Goal: Task Accomplishment & Management: Complete application form

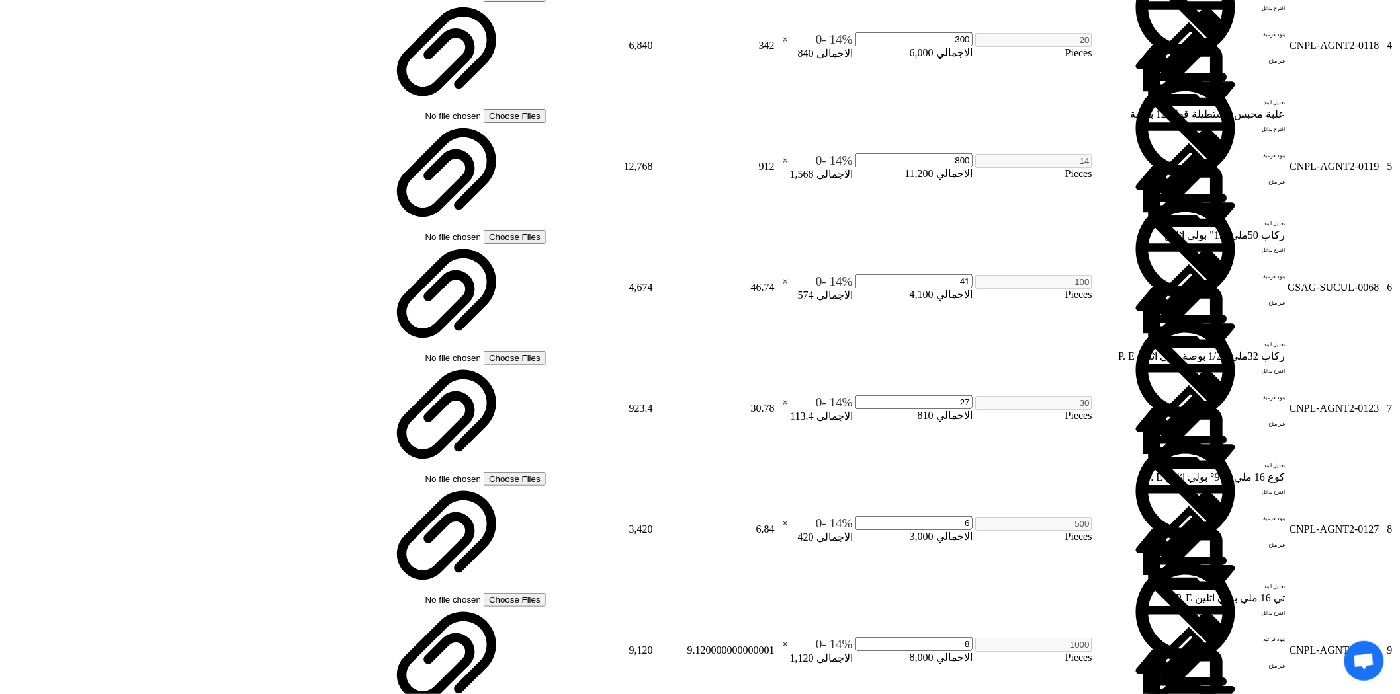
scroll to position [1543, 0]
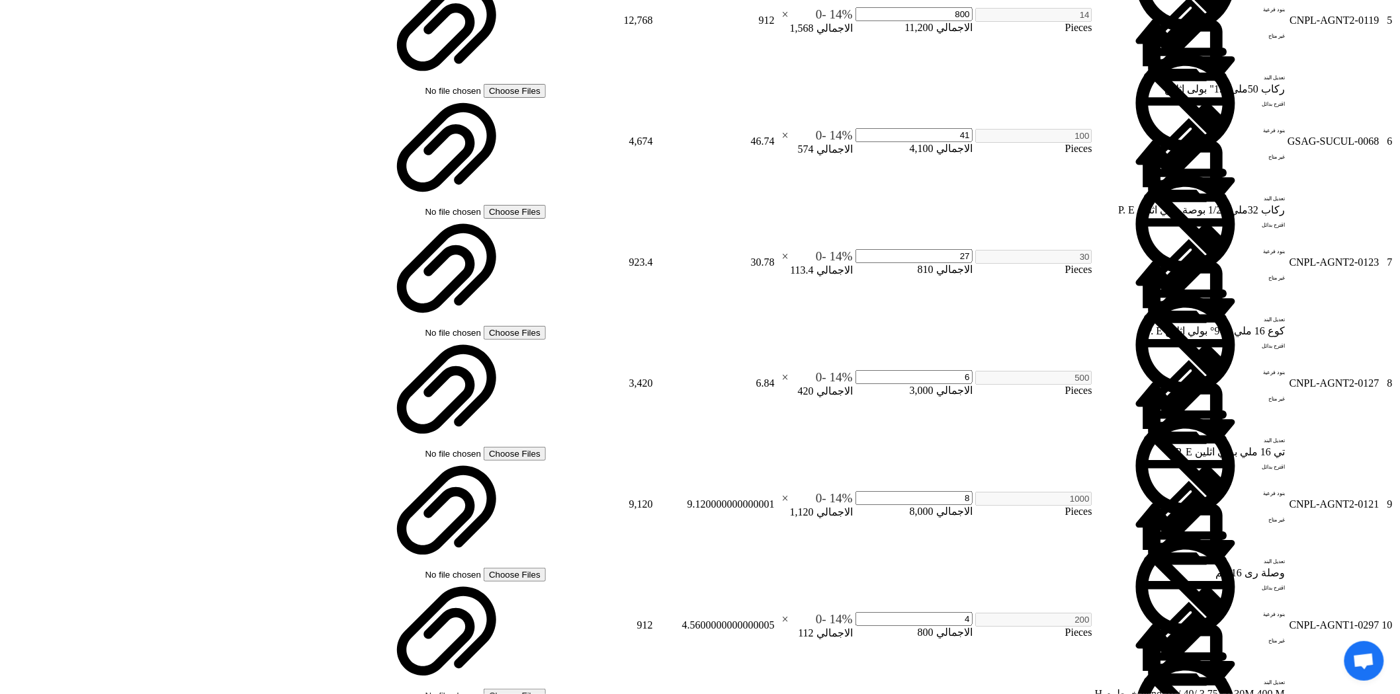
drag, startPoint x: 1075, startPoint y: 439, endPoint x: 1128, endPoint y: 439, distance: 52.9
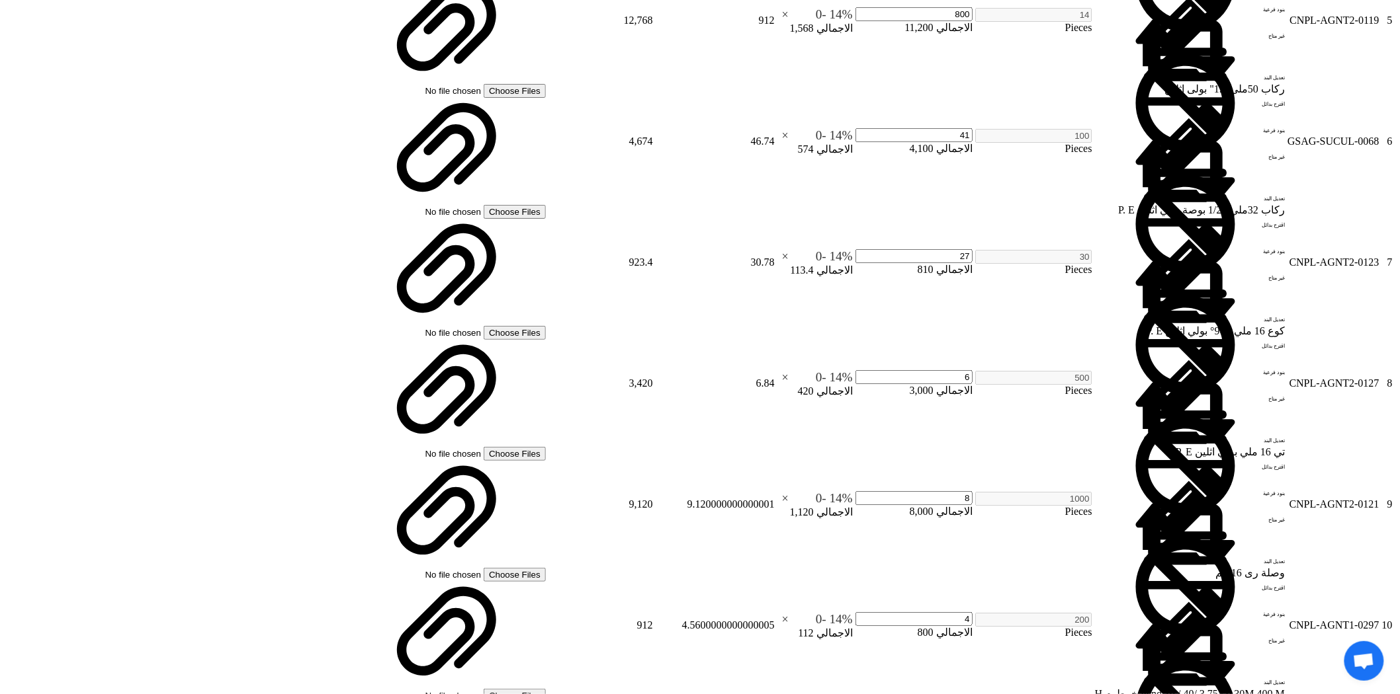
drag, startPoint x: 1076, startPoint y: 439, endPoint x: 1101, endPoint y: 446, distance: 26.0
type input "50"
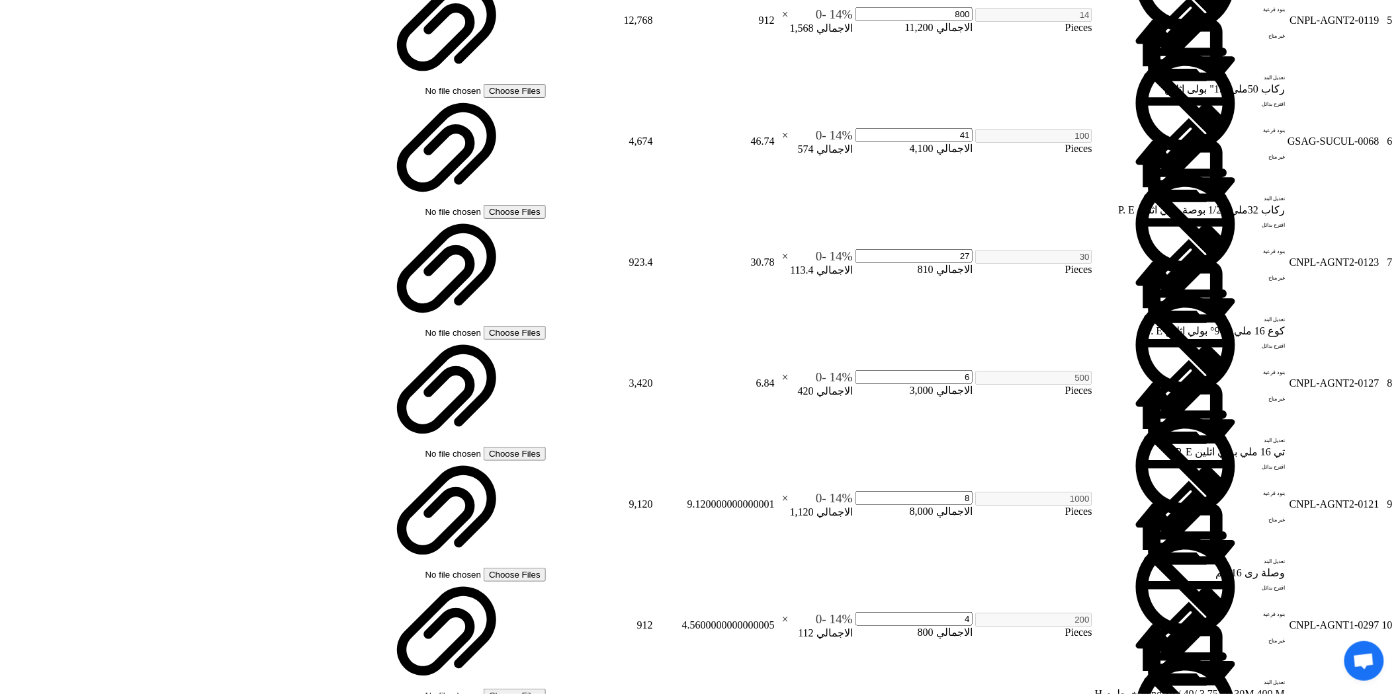
type input "50"
drag, startPoint x: 990, startPoint y: 468, endPoint x: 1011, endPoint y: 478, distance: 22.8
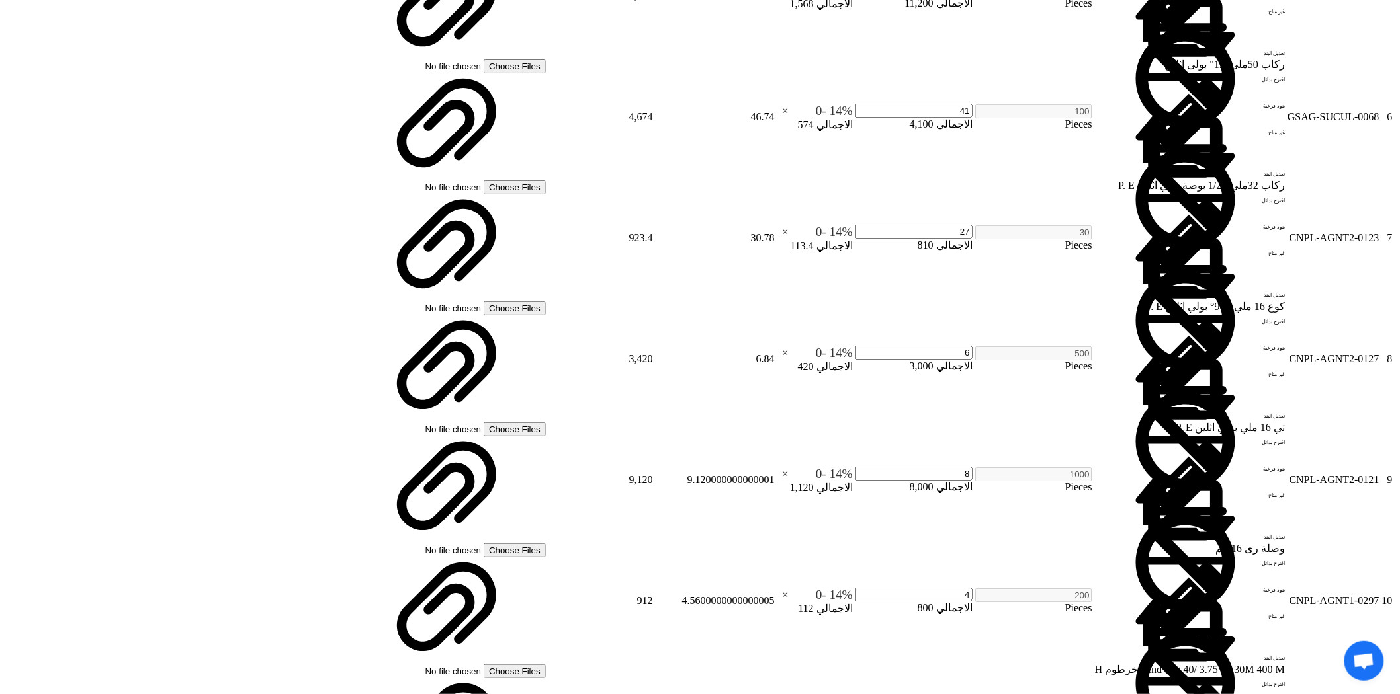
type input "15"
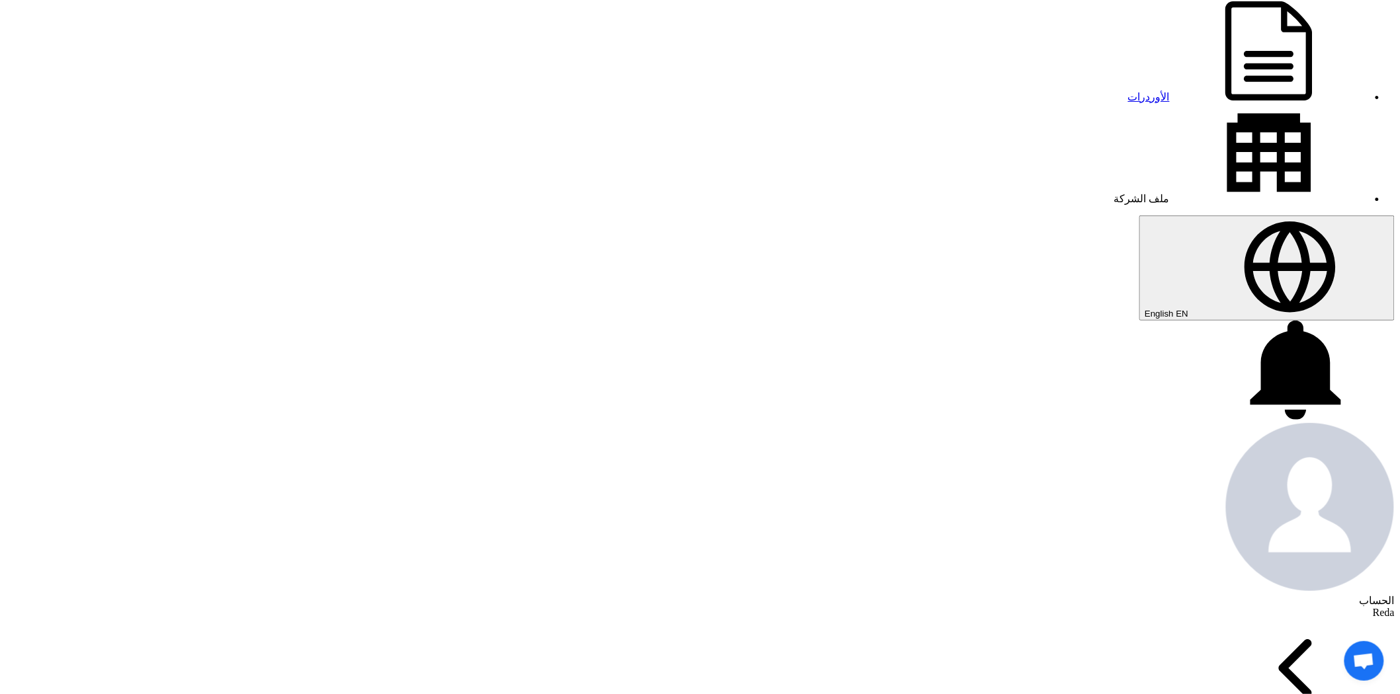
scroll to position [0, 0]
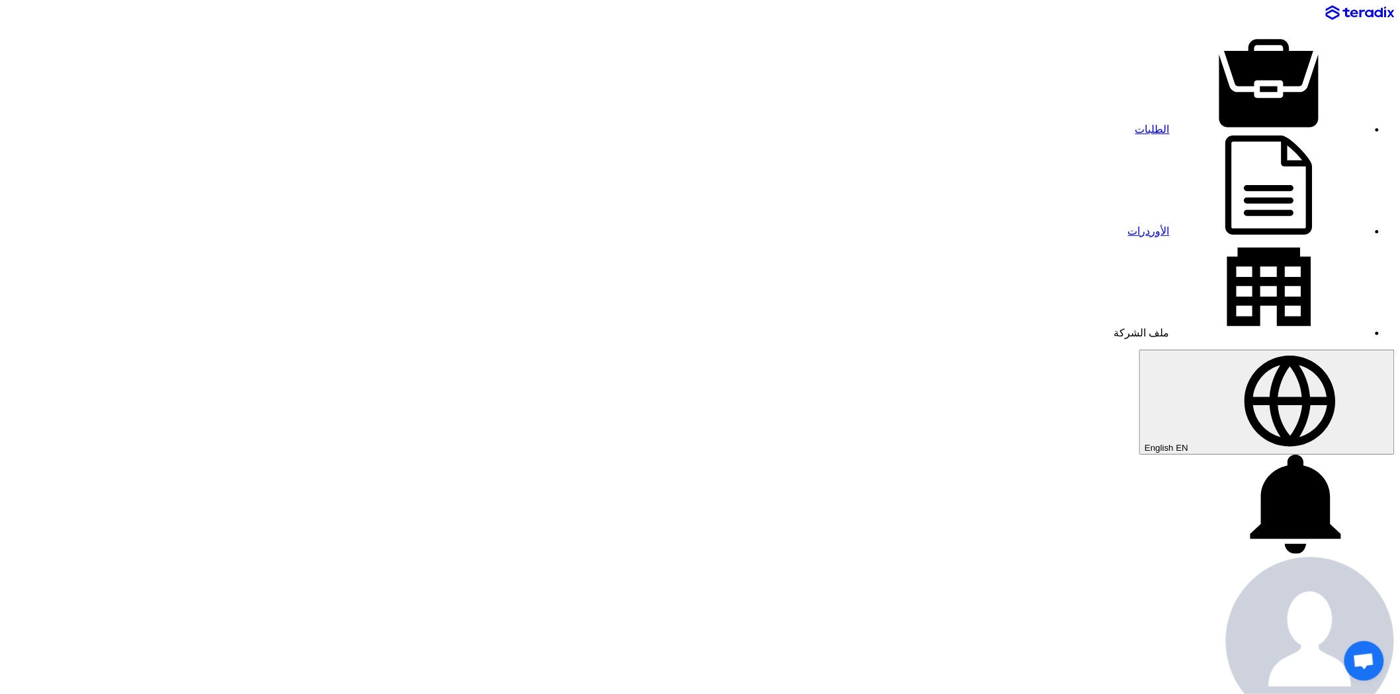
type input "3600"
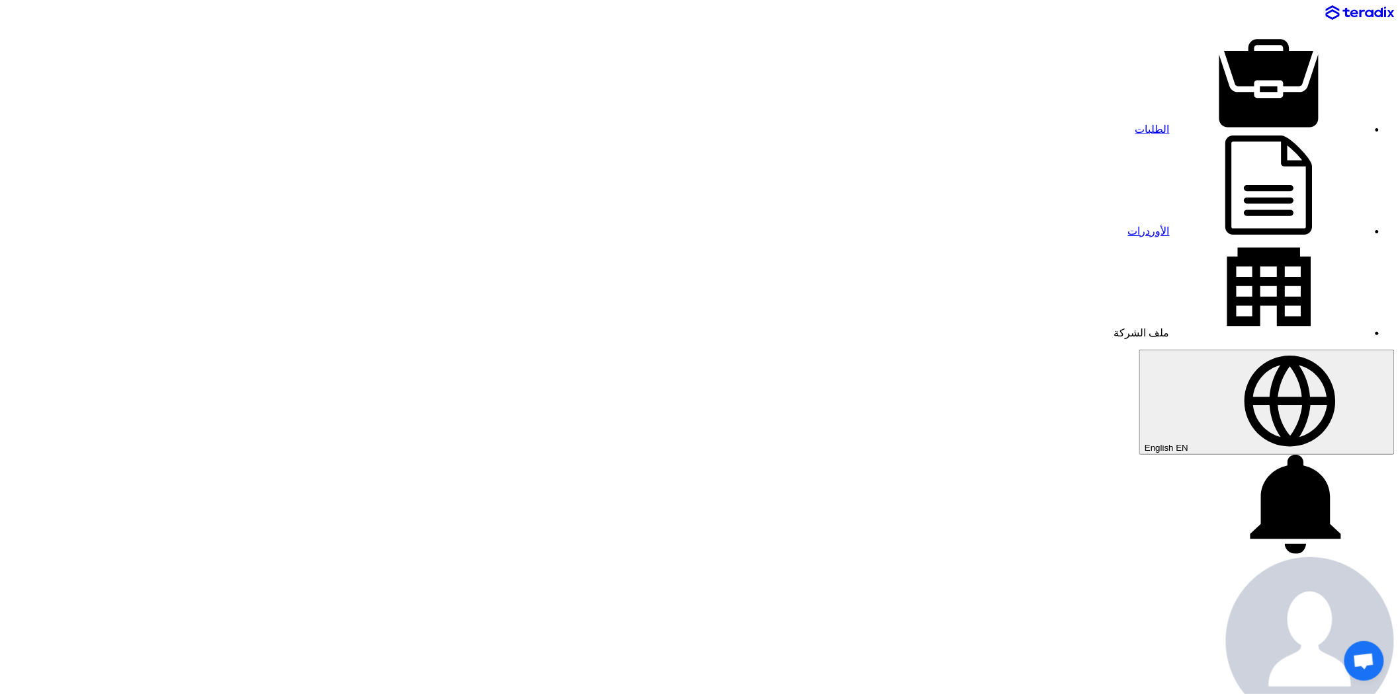
drag, startPoint x: 663, startPoint y: 373, endPoint x: 708, endPoint y: 369, distance: 45.8
type input "3100"
drag, startPoint x: 677, startPoint y: 456, endPoint x: 709, endPoint y: 466, distance: 33.7
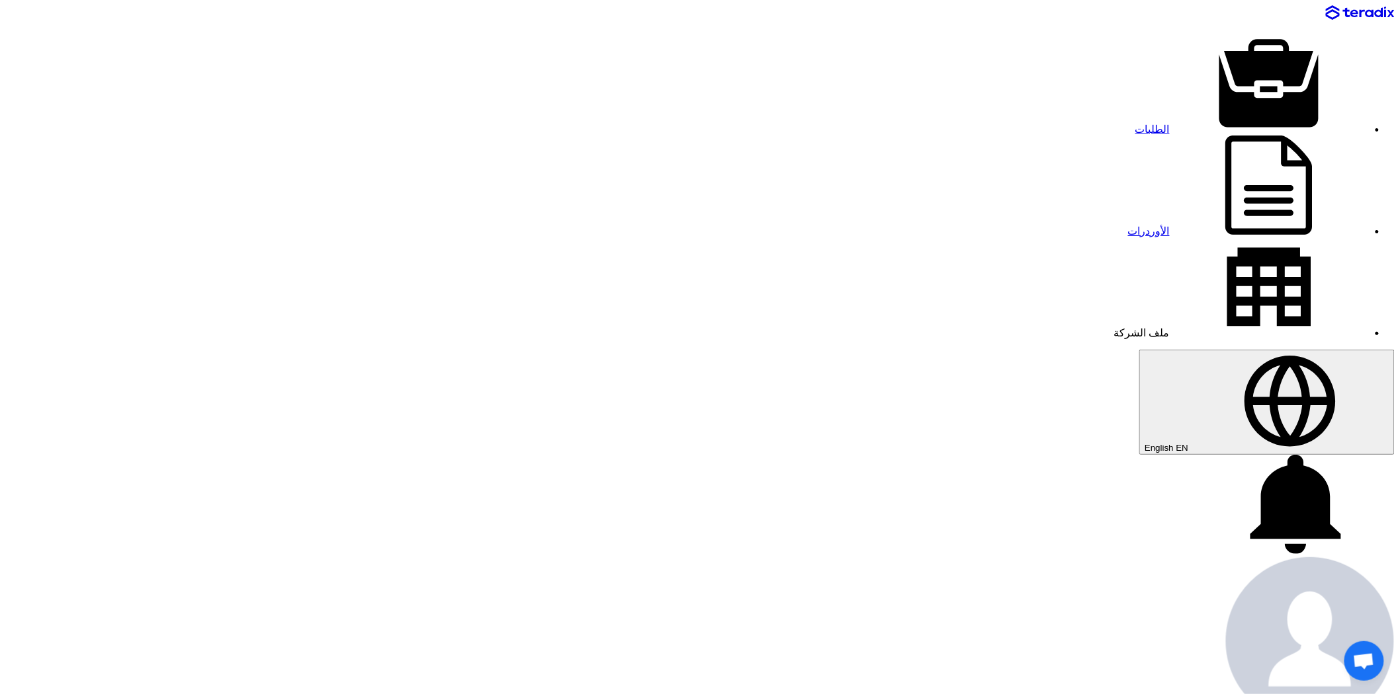
type input "925"
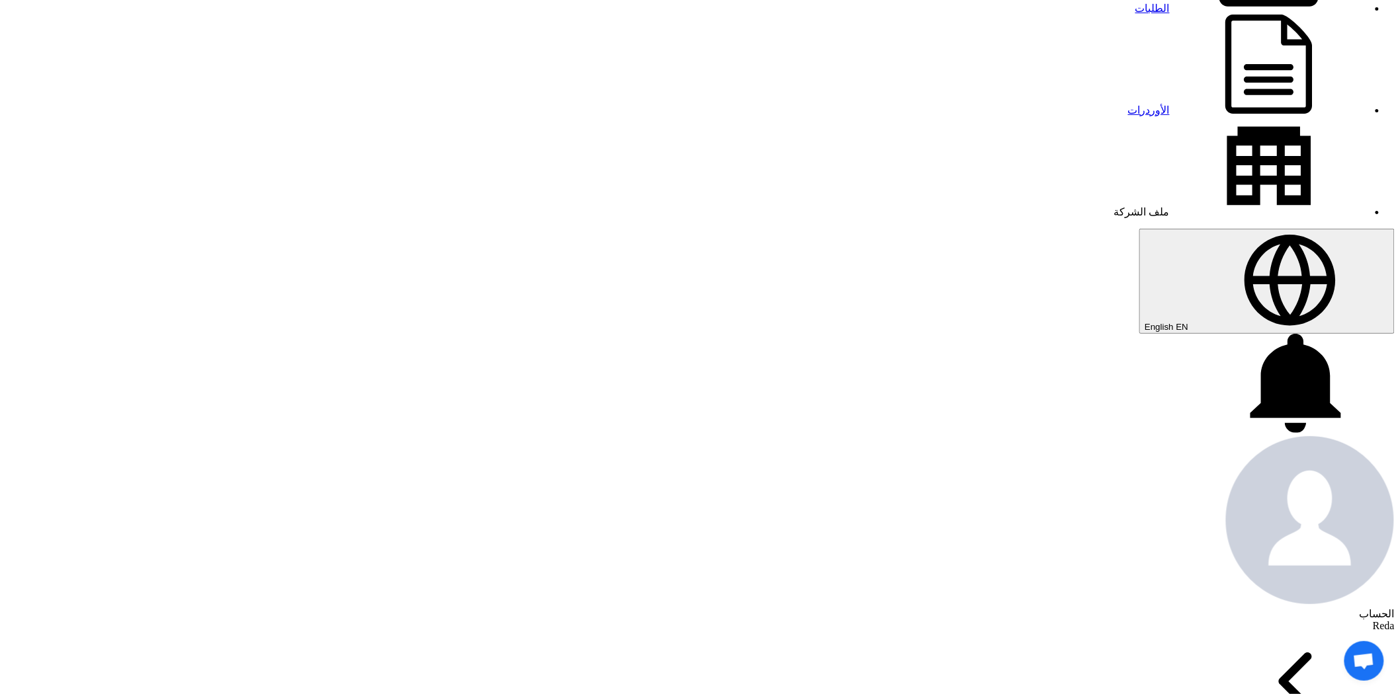
scroll to position [147, 0]
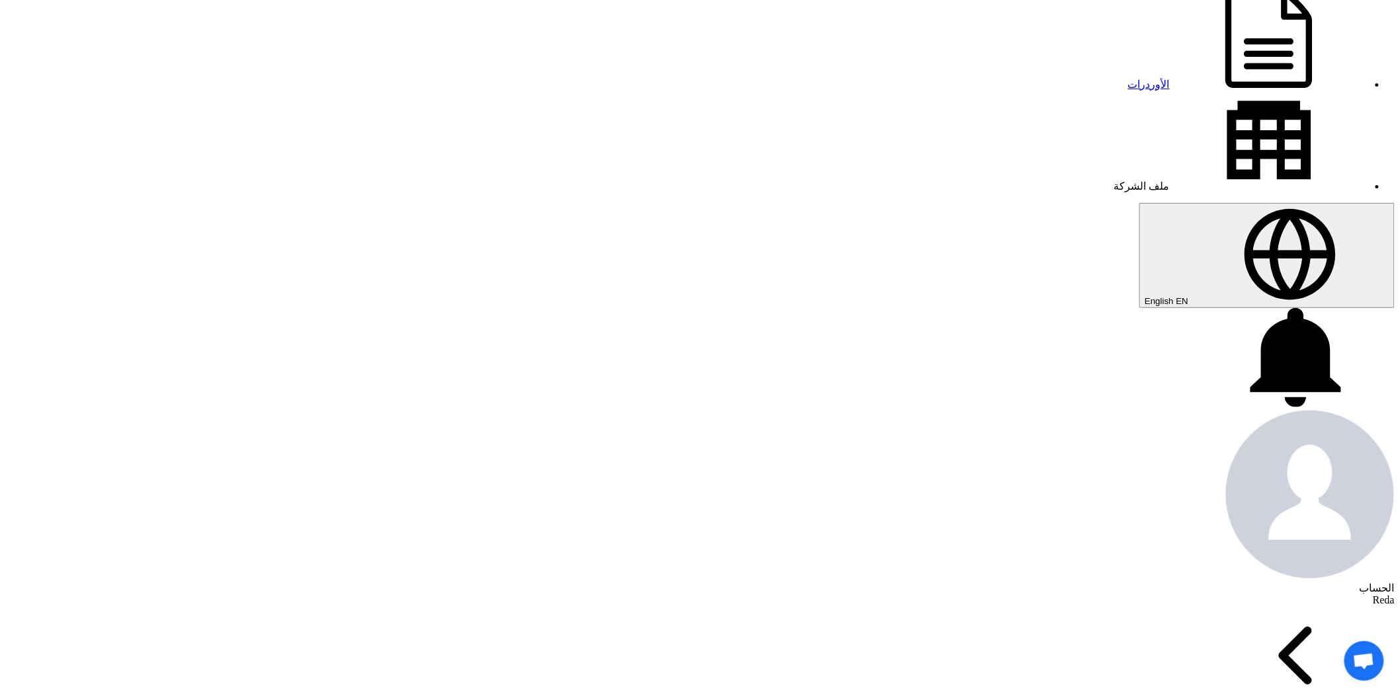
drag, startPoint x: 683, startPoint y: 552, endPoint x: 711, endPoint y: 548, distance: 28.8
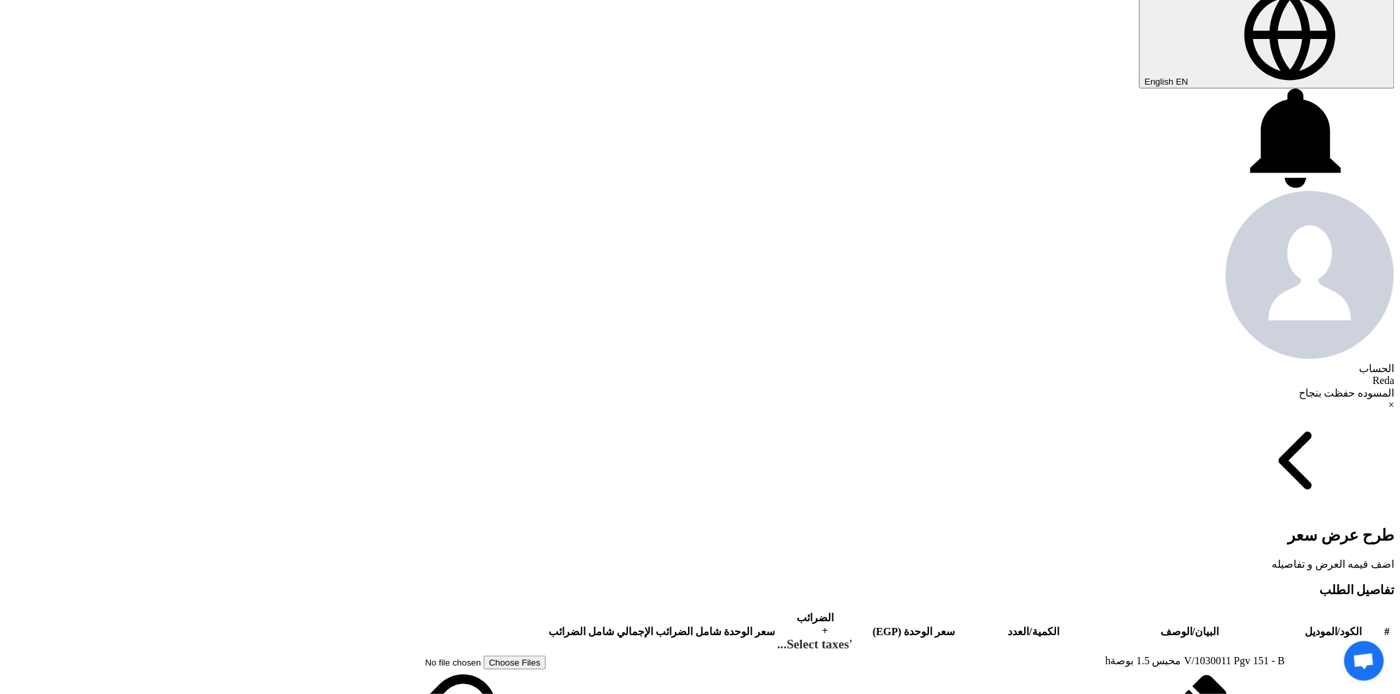
scroll to position [367, 0]
type input "40"
drag, startPoint x: 677, startPoint y: 407, endPoint x: 704, endPoint y: 405, distance: 27.8
type input "26"
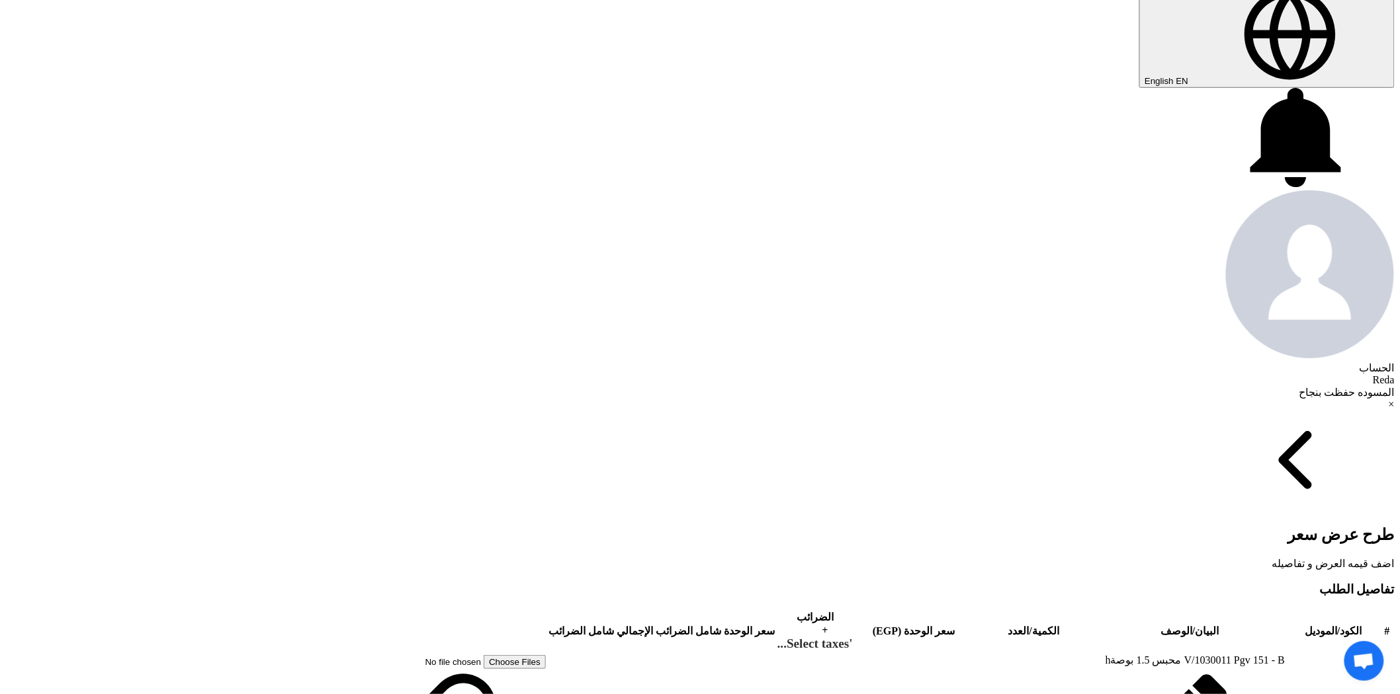
drag, startPoint x: 689, startPoint y: 176, endPoint x: 718, endPoint y: 184, distance: 30.2
type input "300"
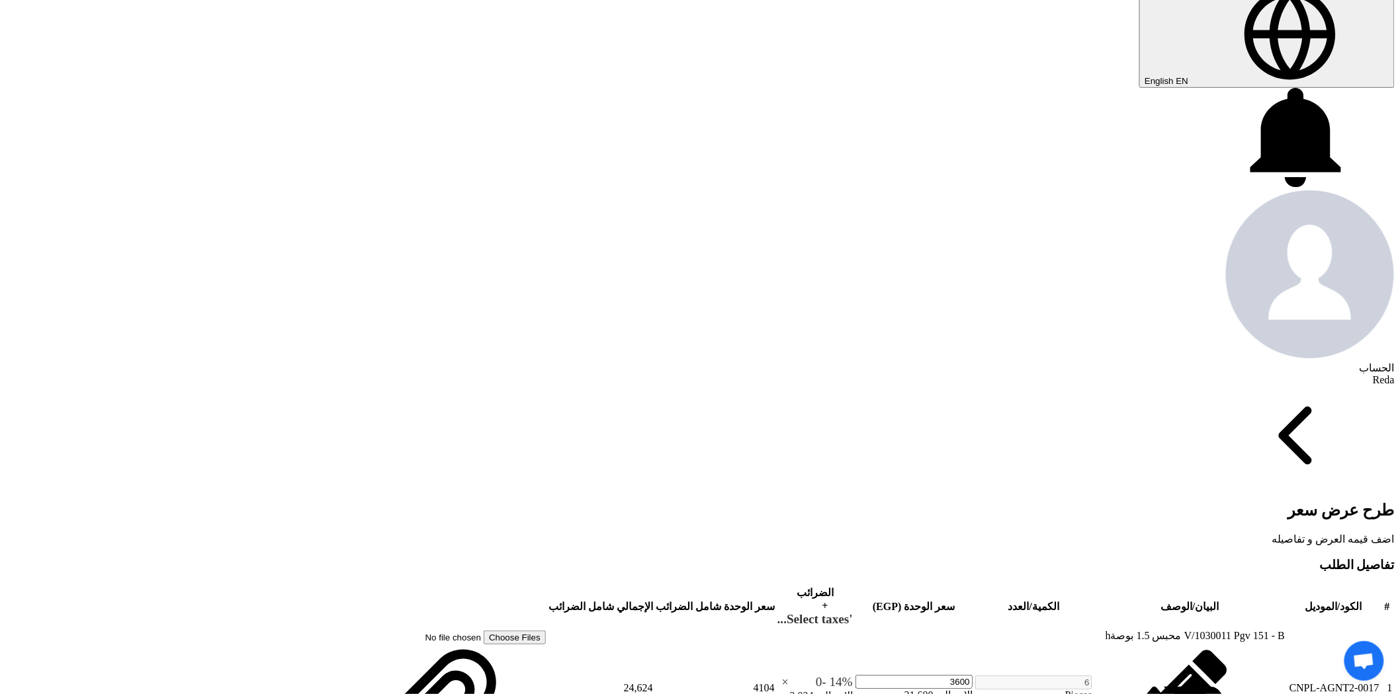
drag, startPoint x: 691, startPoint y: 255, endPoint x: 706, endPoint y: 256, distance: 15.3
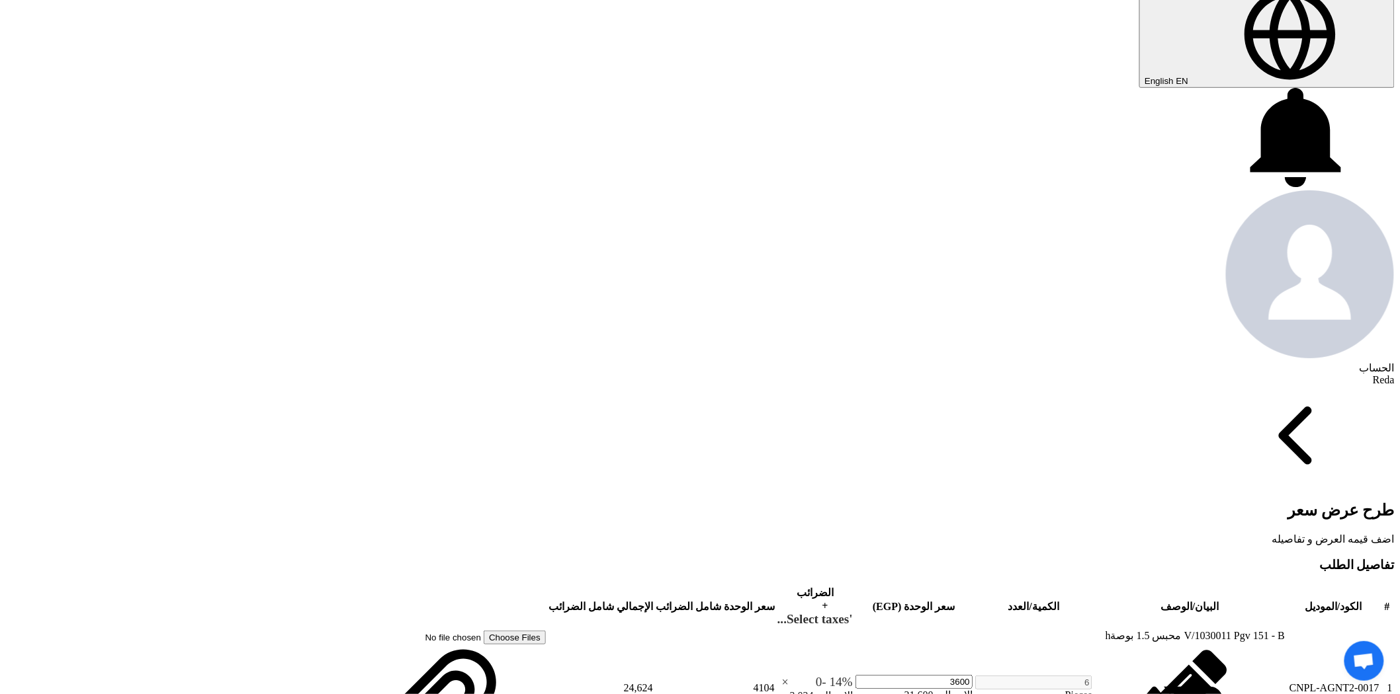
type input "800"
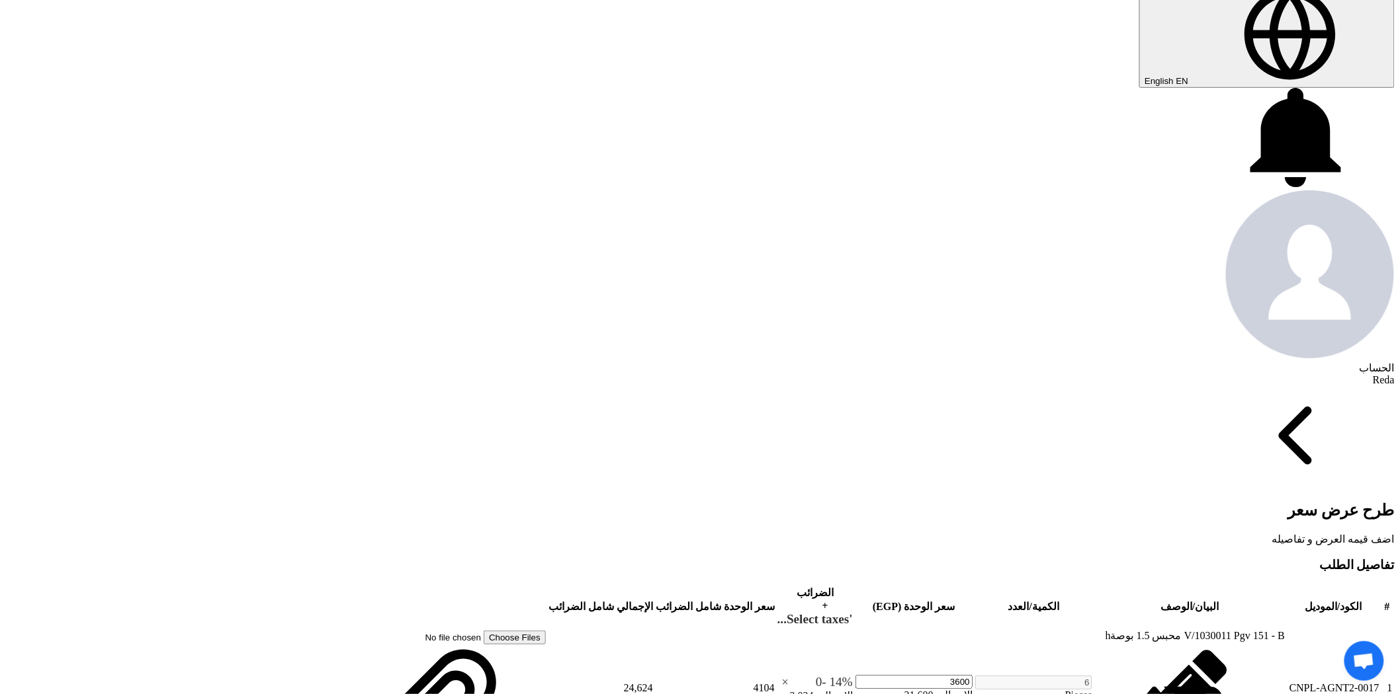
type input "5"
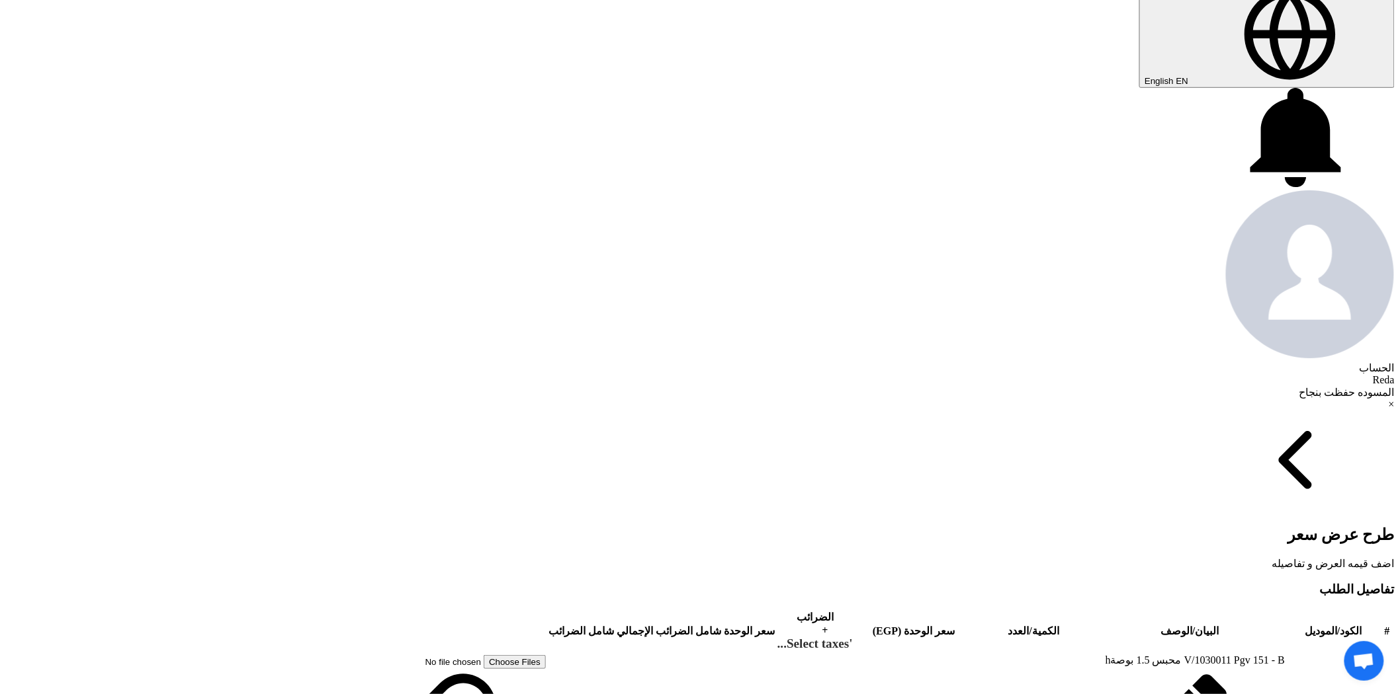
type input "5.15"
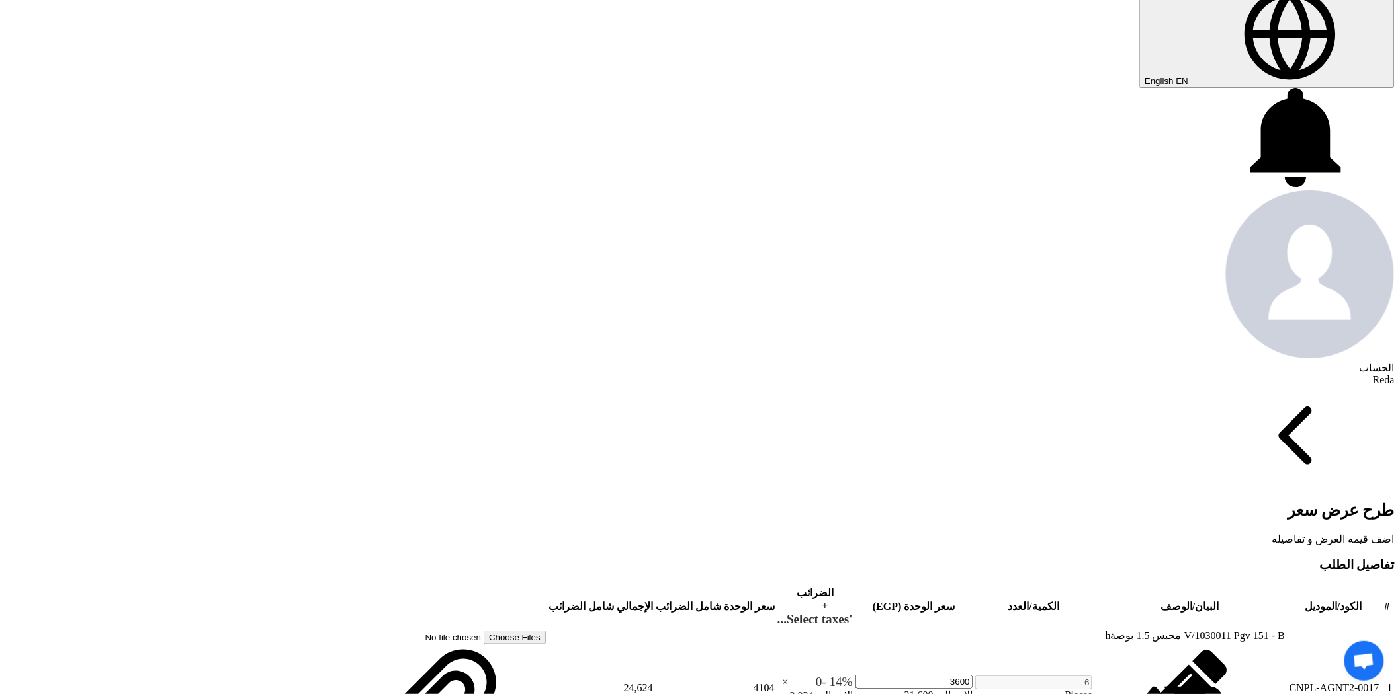
type input "6"
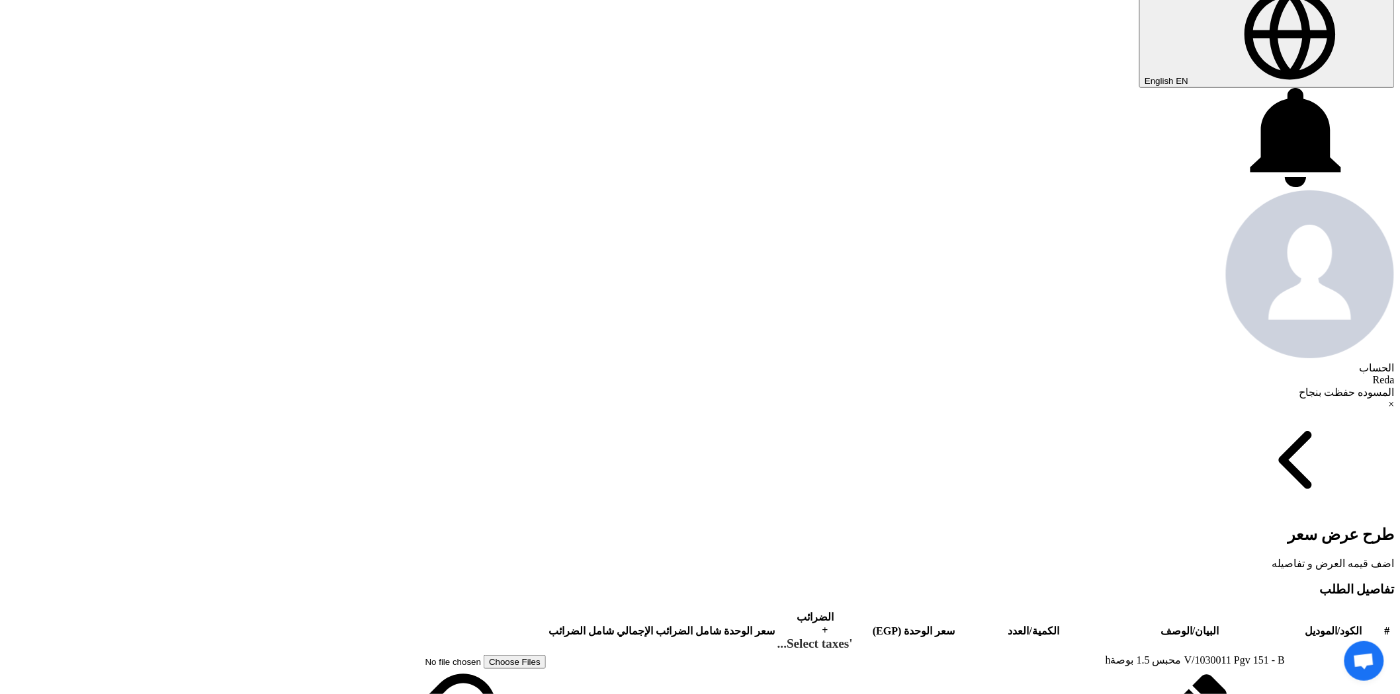
type input "6.6"
type input "6.70"
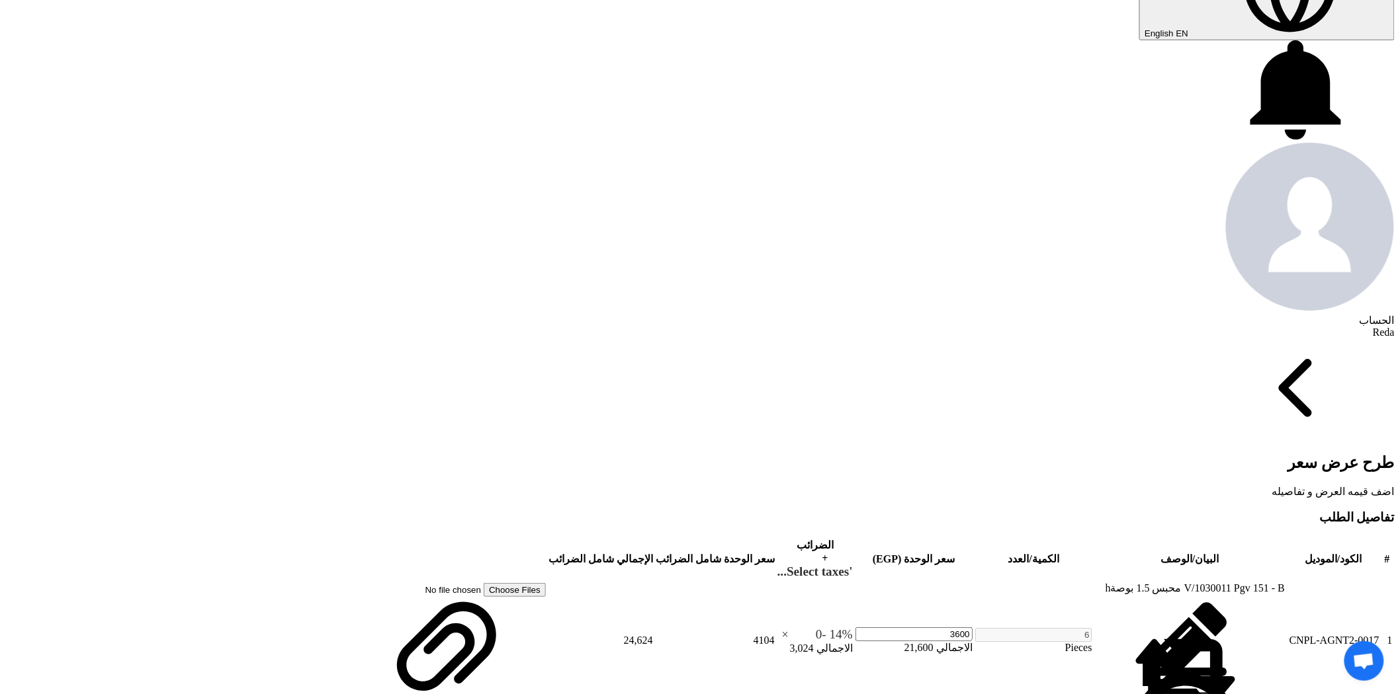
scroll to position [514, 0]
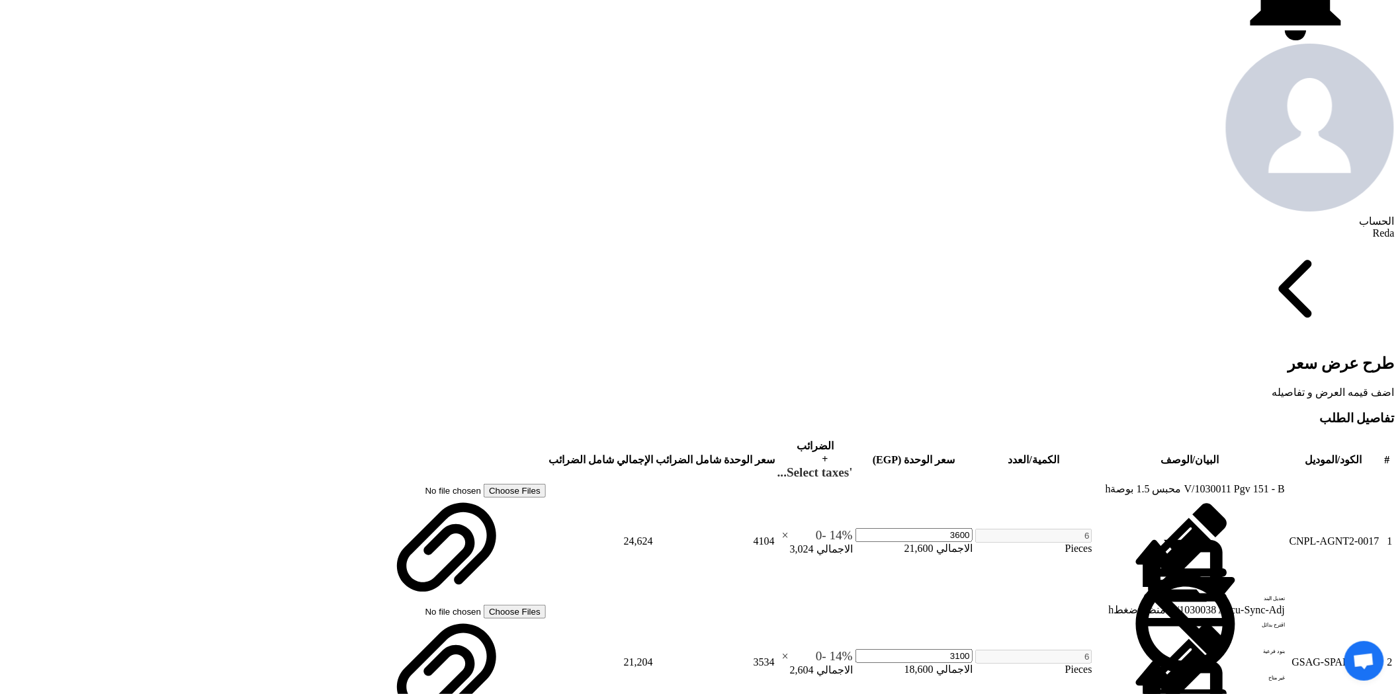
type input "2"
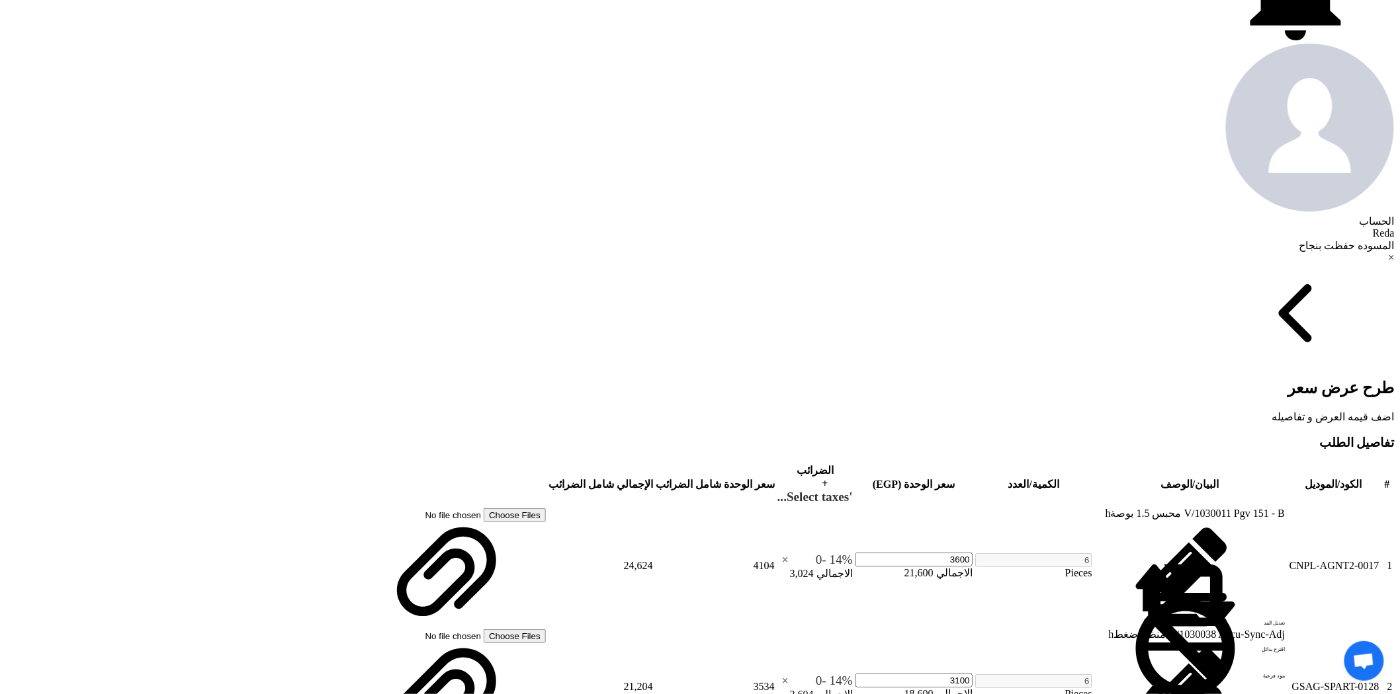
type input "2.80"
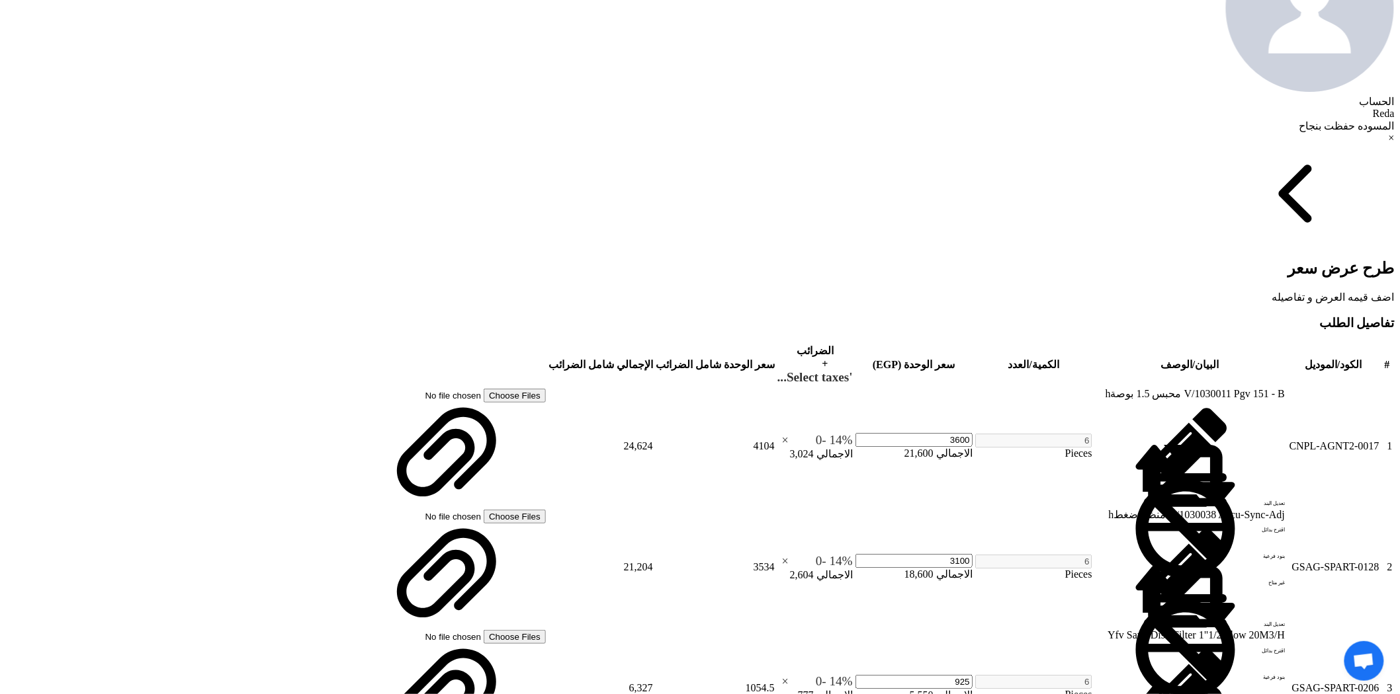
scroll to position [661, 0]
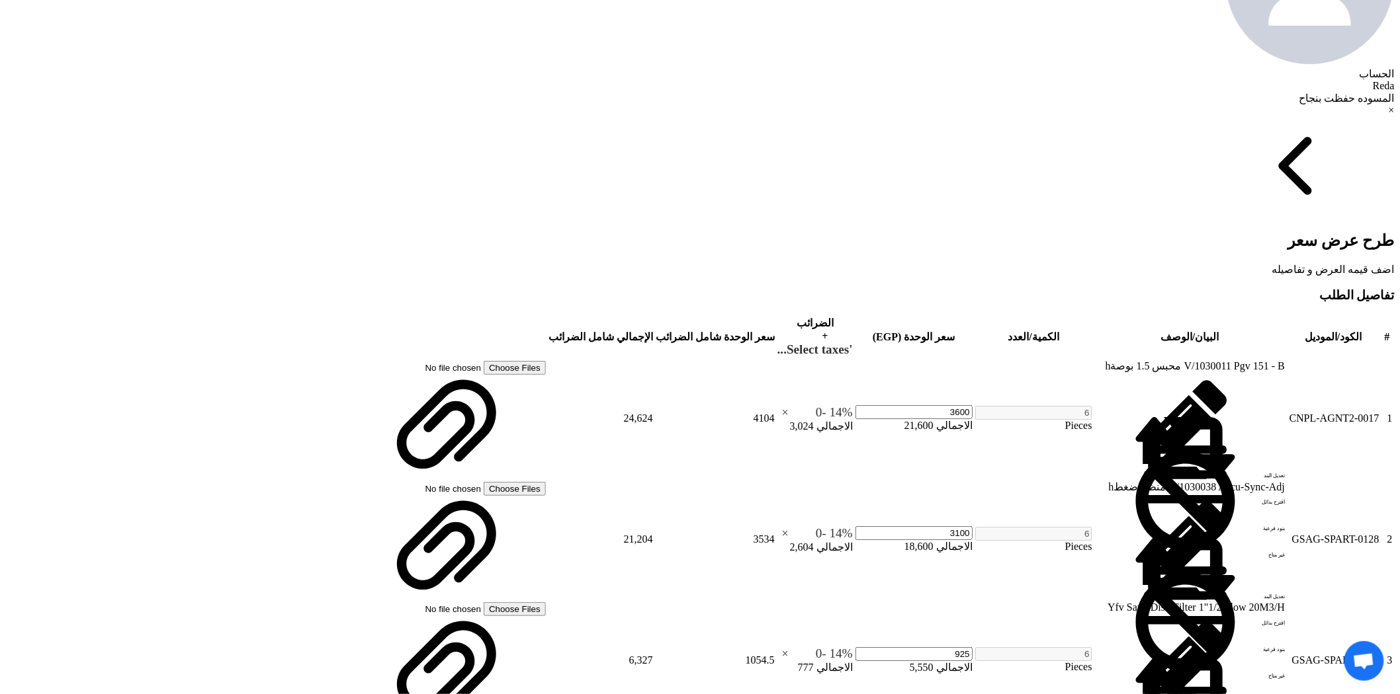
type input "6000"
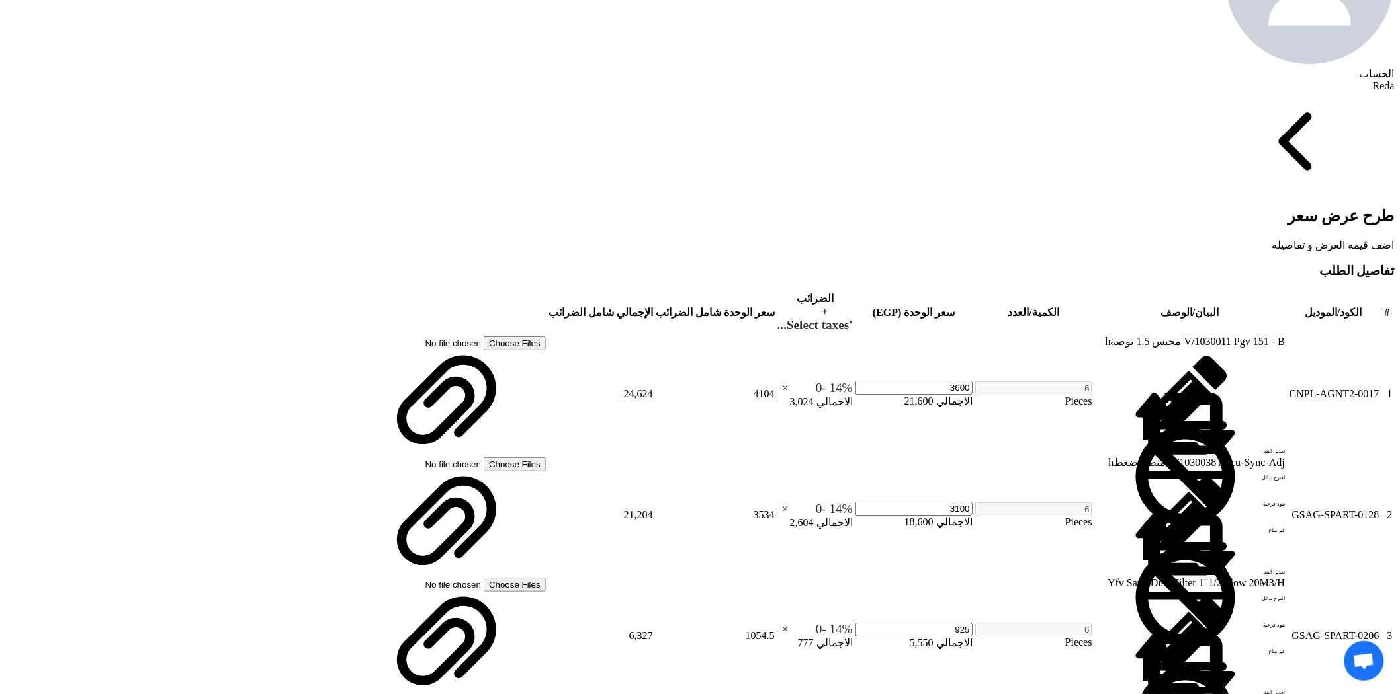
type input "2050"
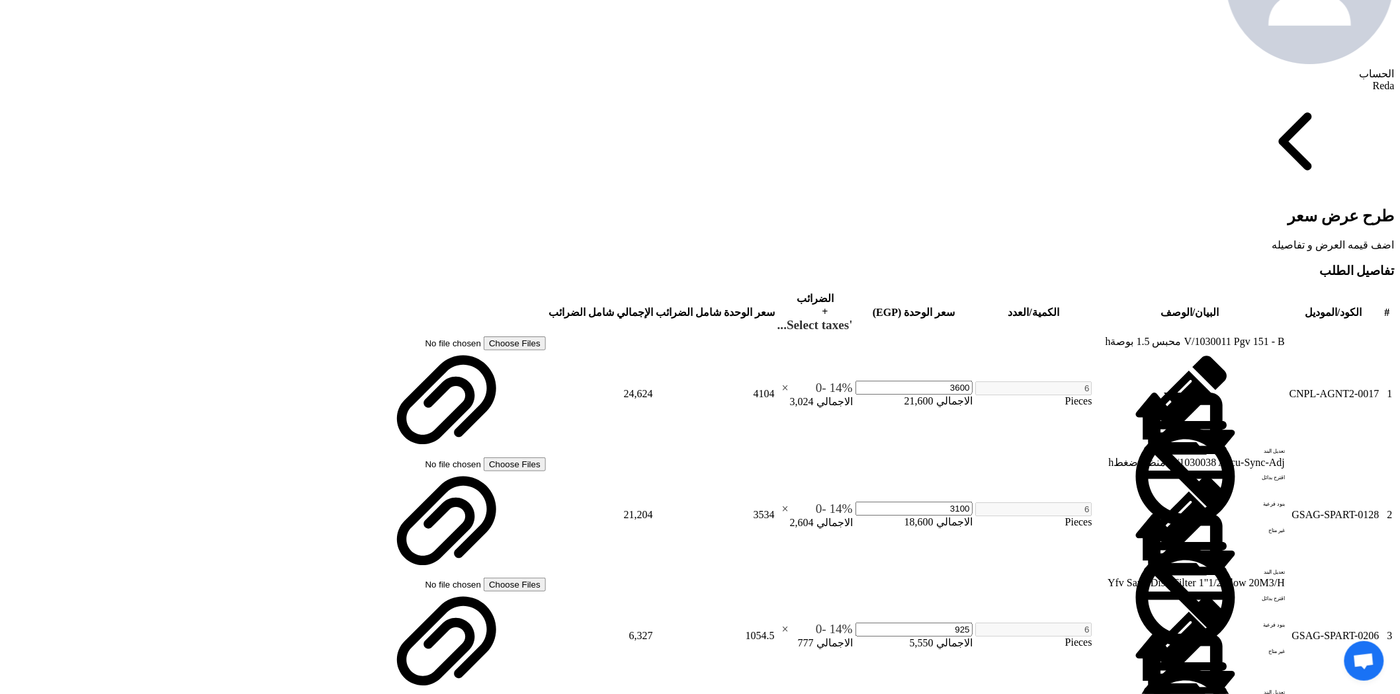
type input "5"
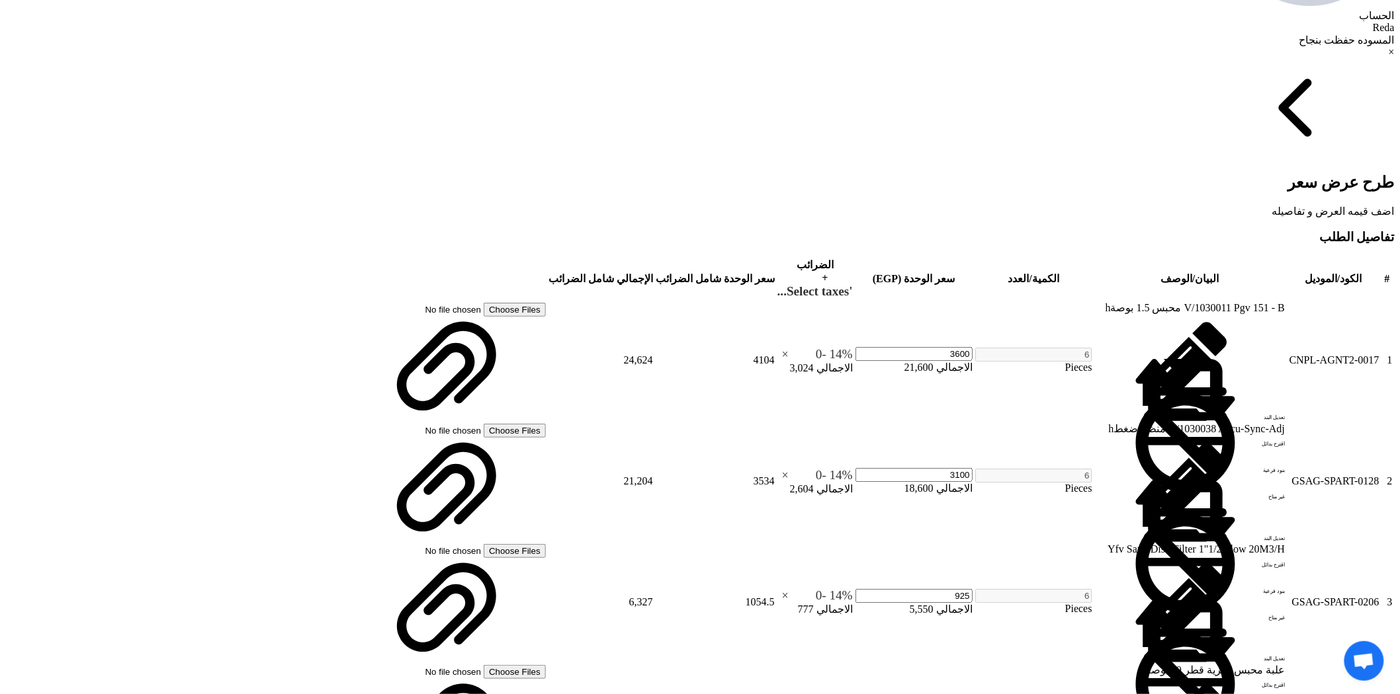
scroll to position [808, 0]
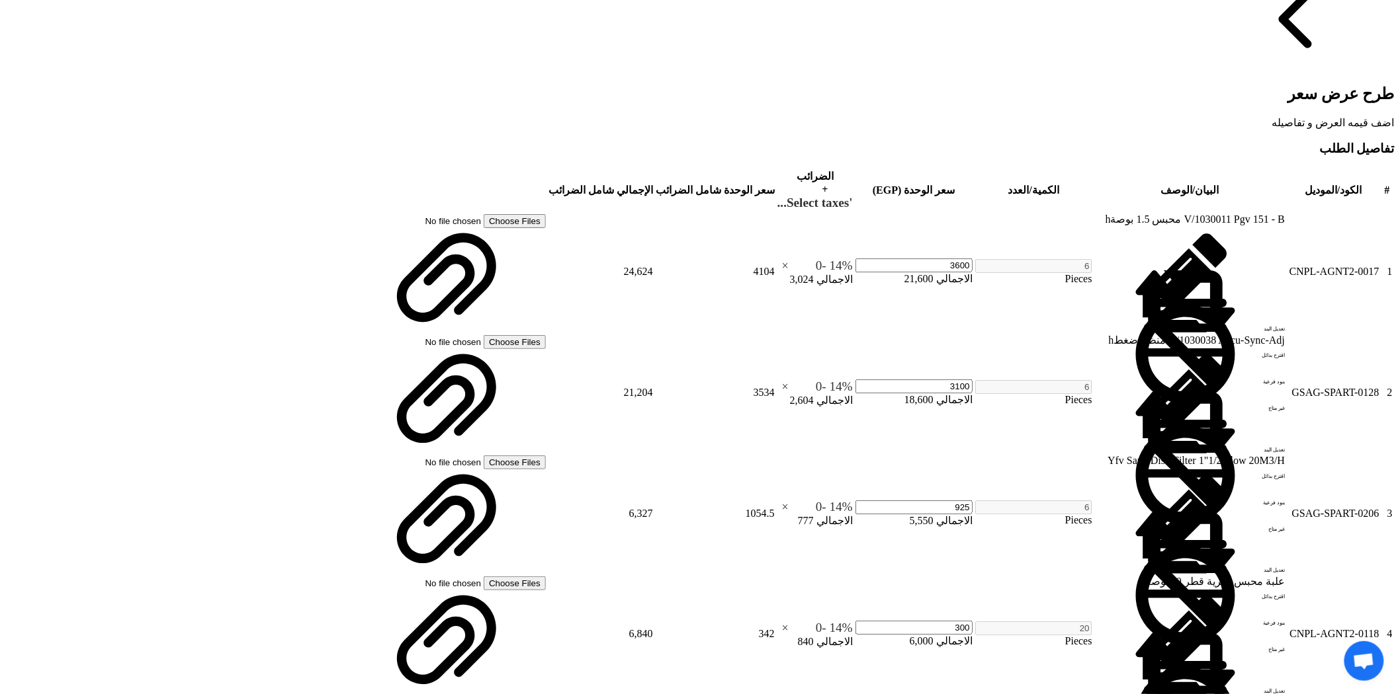
type input "5.65"
type input "5"
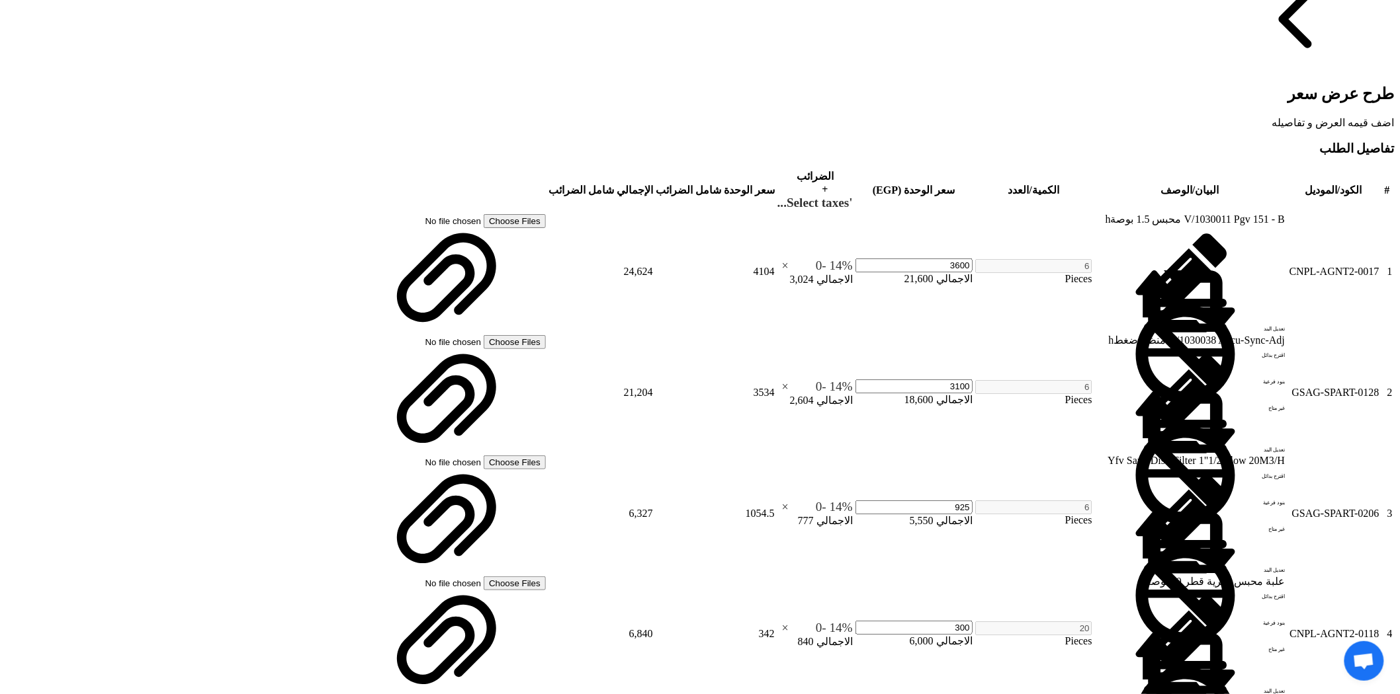
type input "5.65"
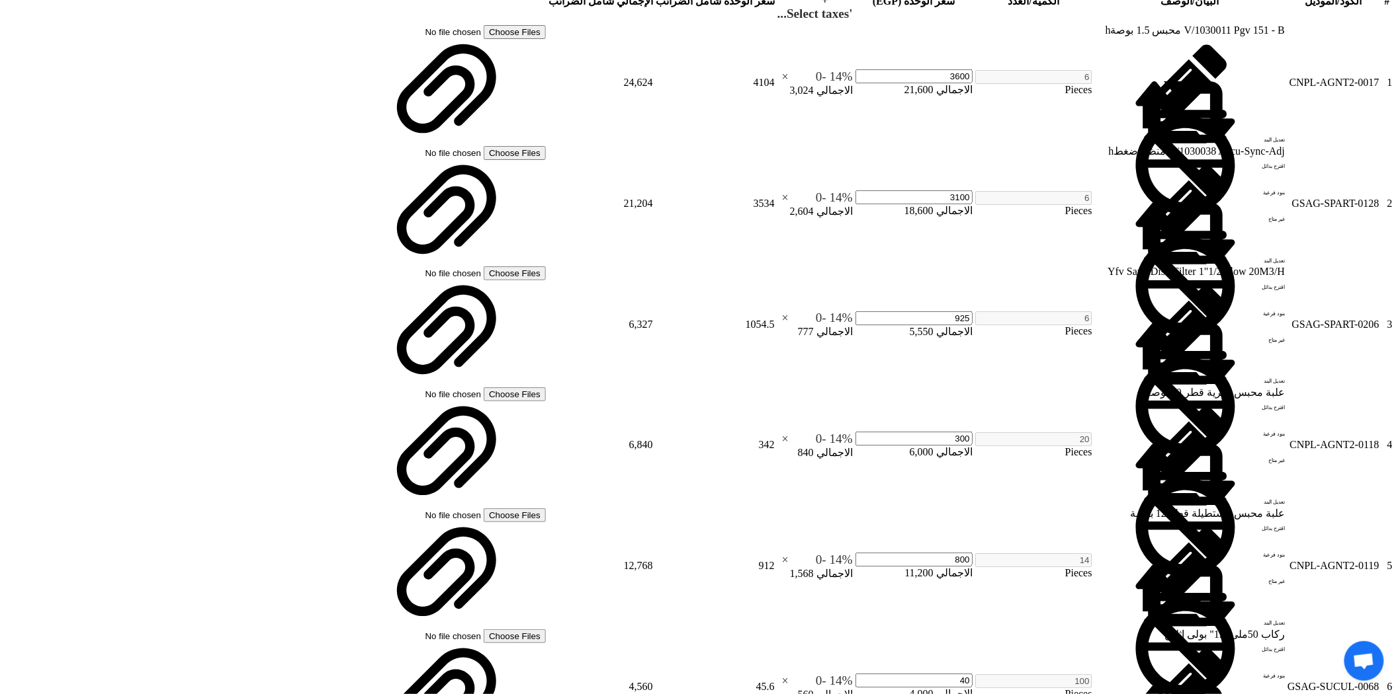
scroll to position [1028, 0]
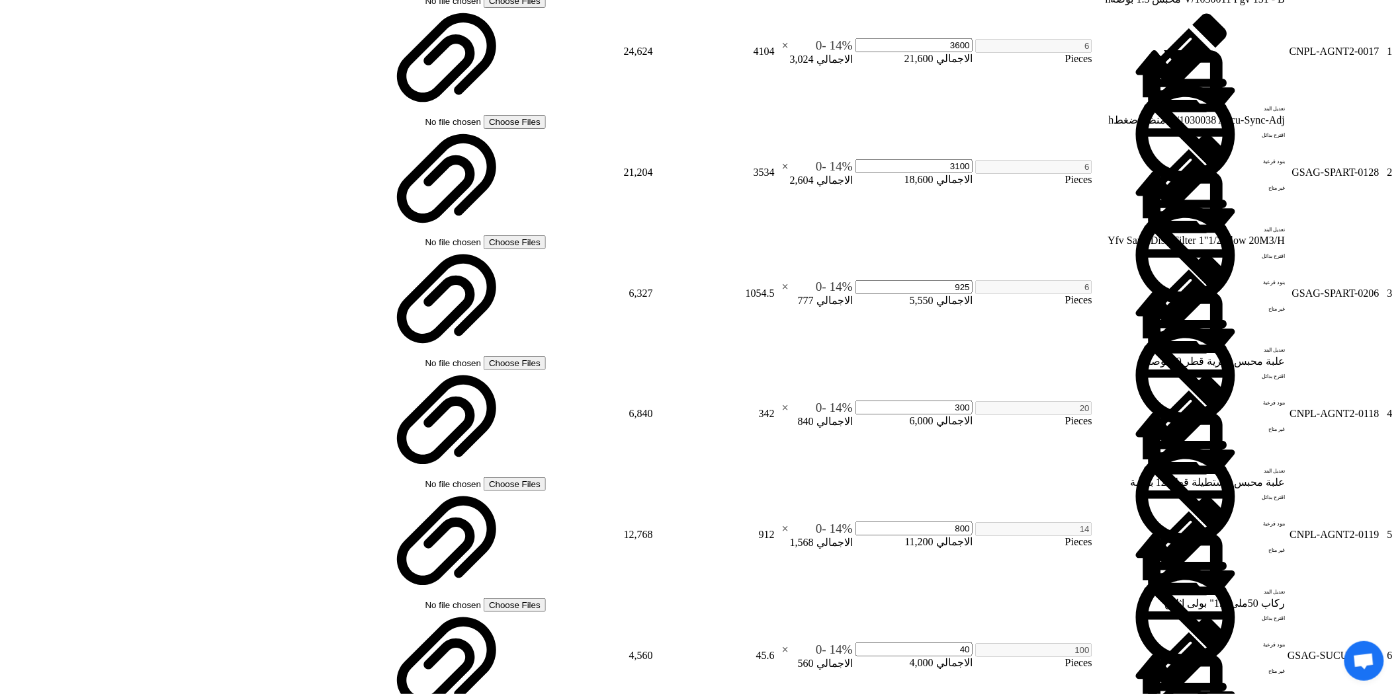
type input "4"
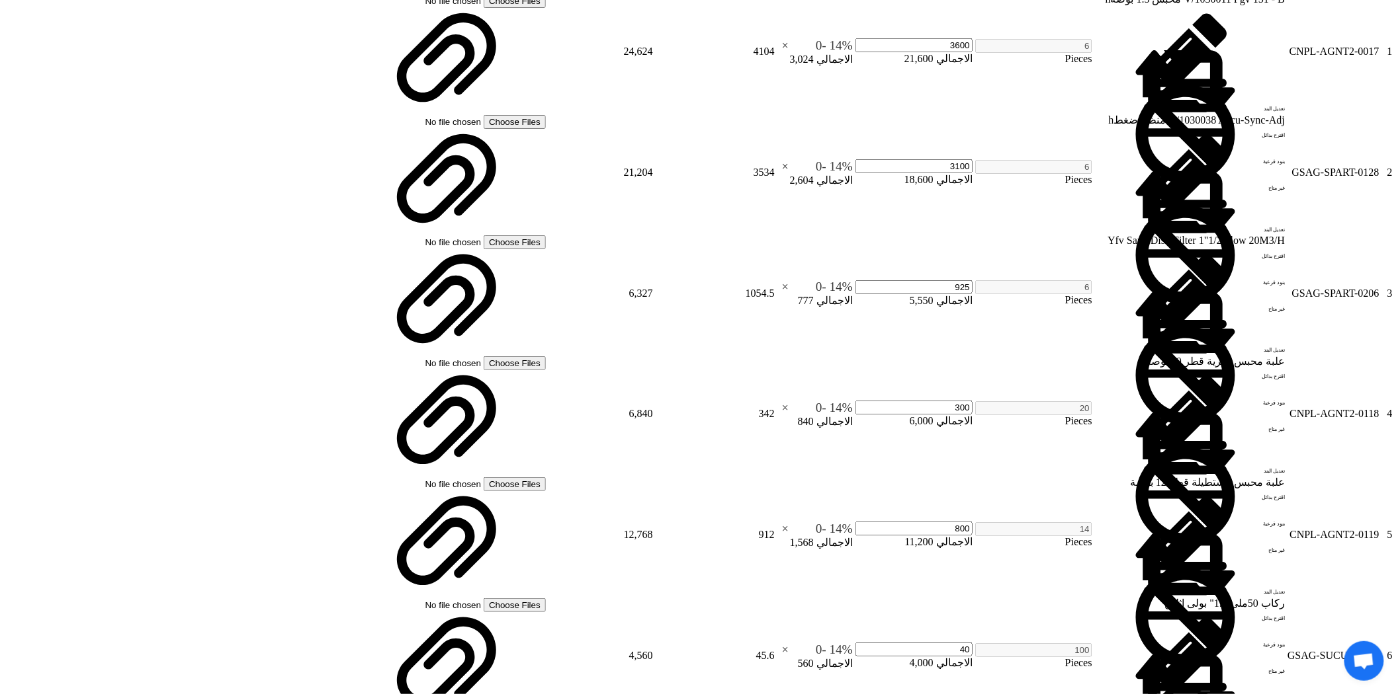
type input "6"
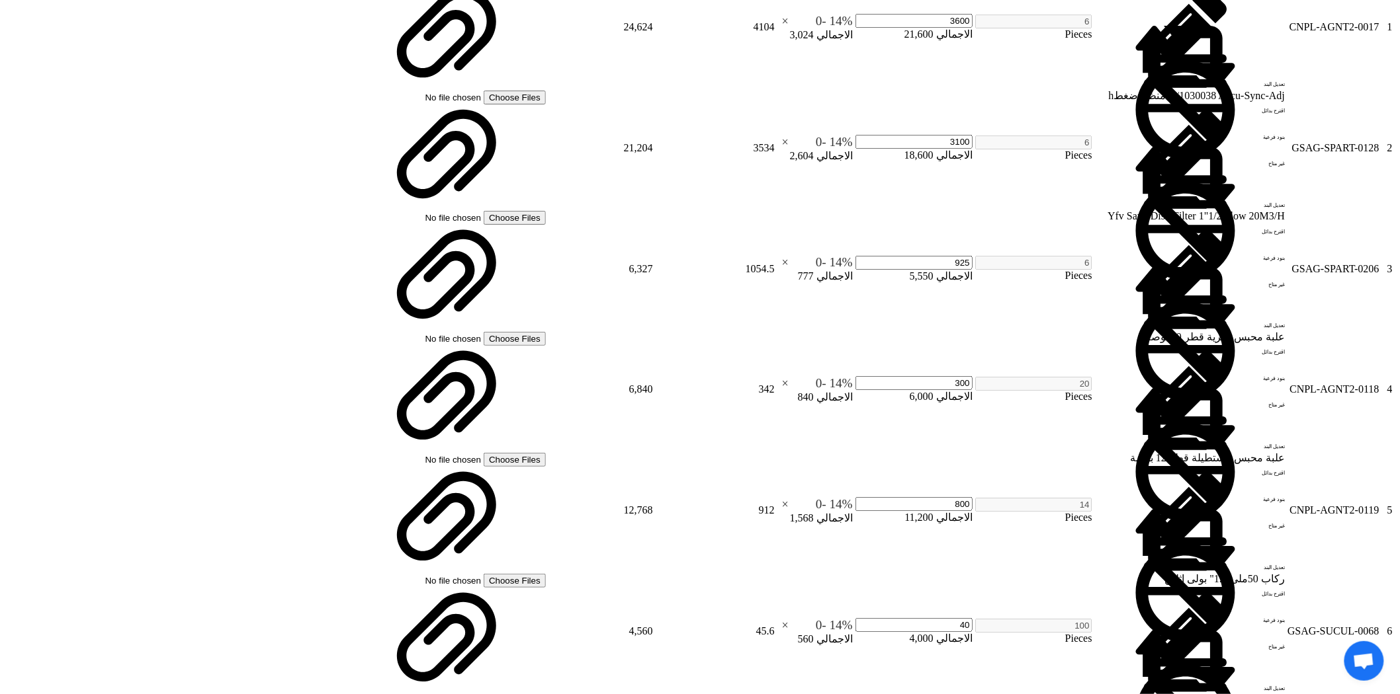
type input "6.25"
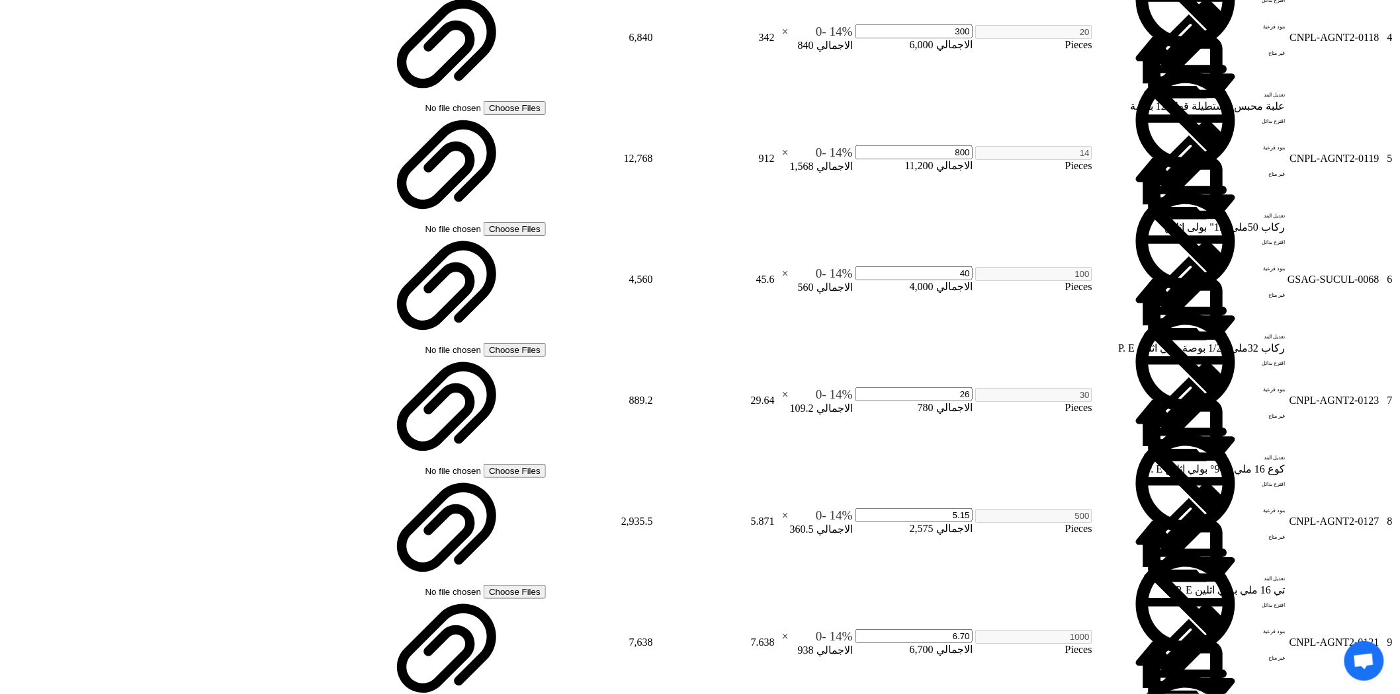
scroll to position [1396, 0]
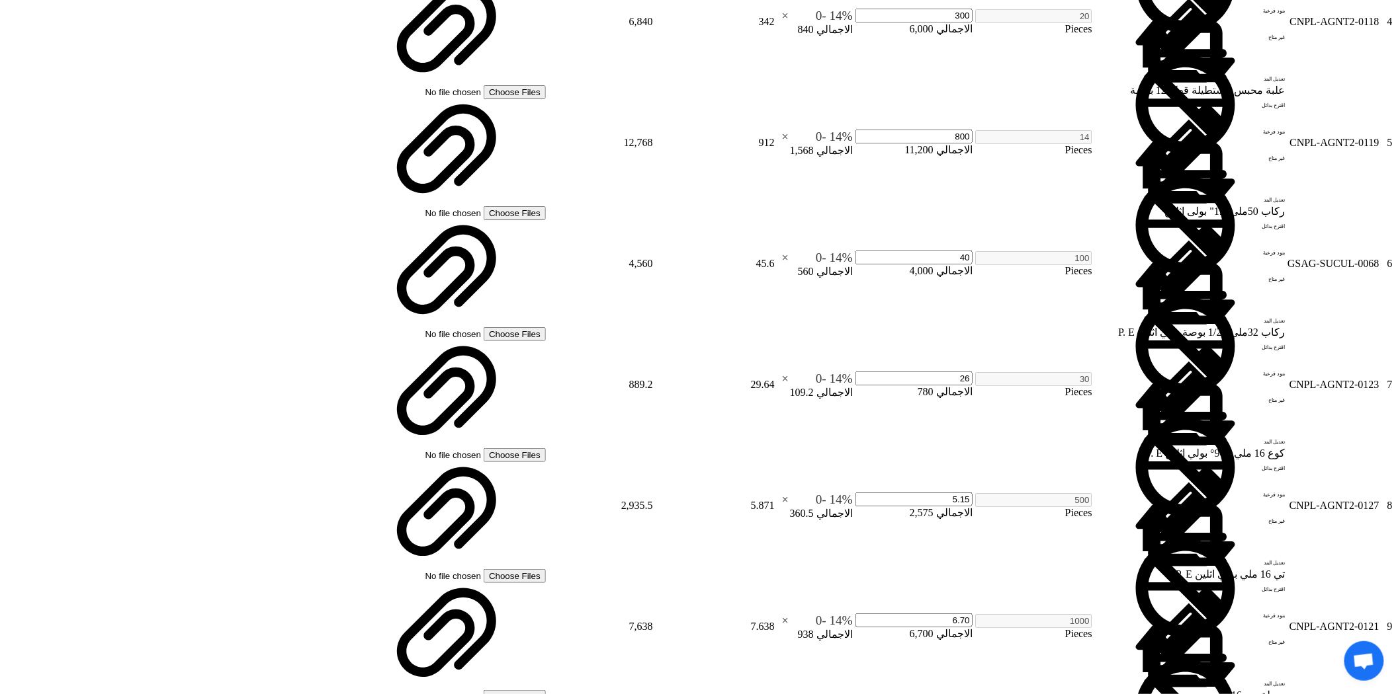
drag, startPoint x: 1080, startPoint y: 623, endPoint x: 1098, endPoint y: 624, distance: 17.9
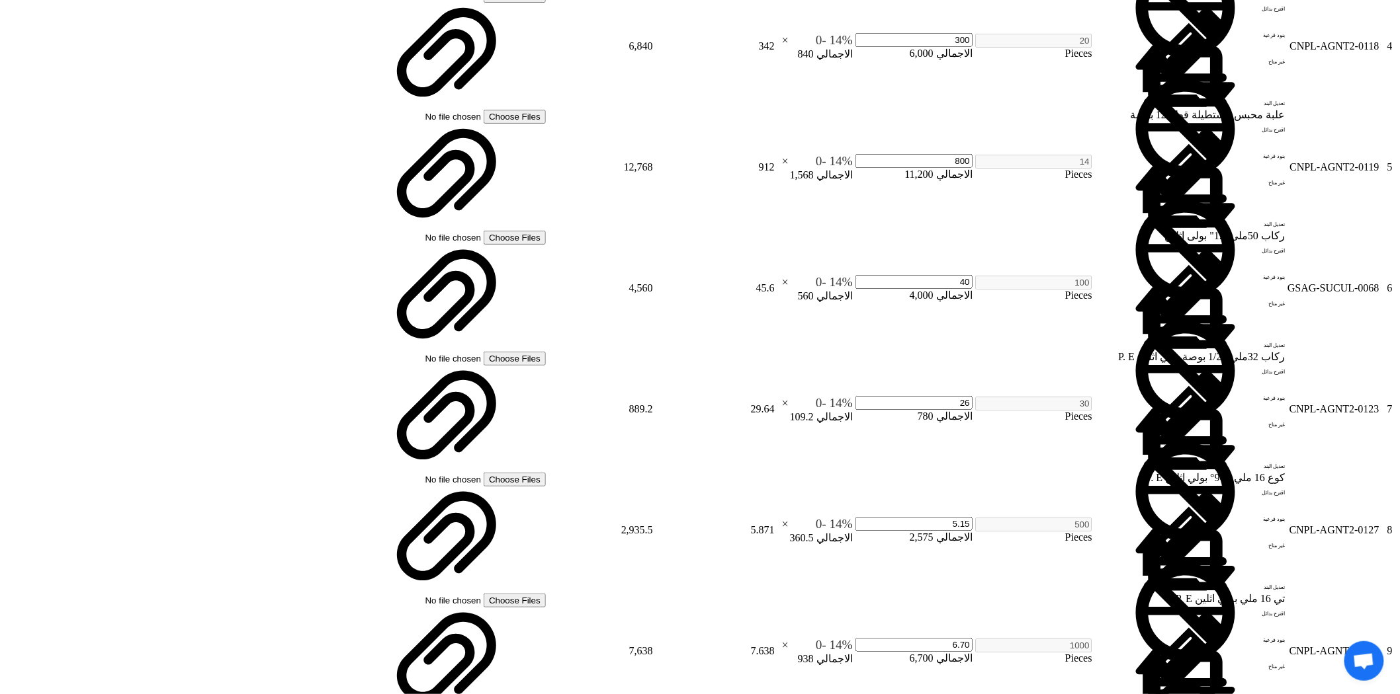
type input "100"
drag, startPoint x: 1083, startPoint y: 586, endPoint x: 1097, endPoint y: 587, distance: 13.2
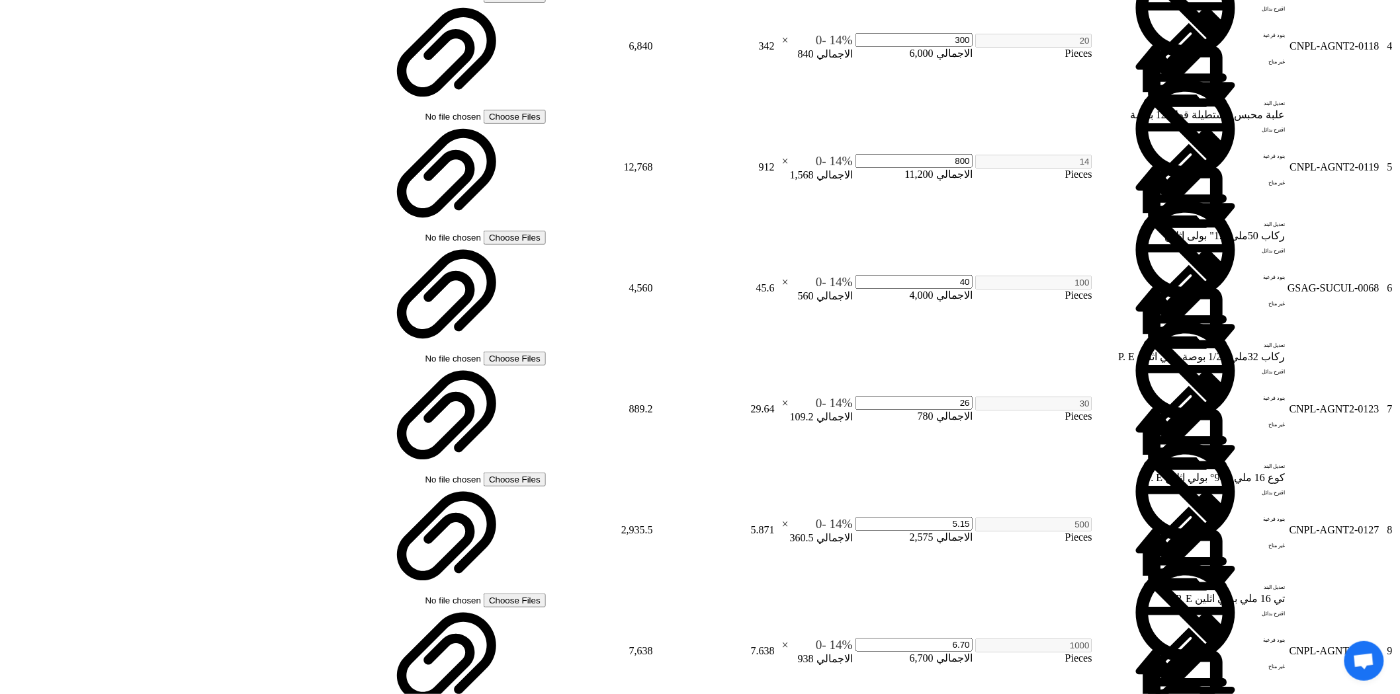
drag, startPoint x: 1078, startPoint y: 585, endPoint x: 1101, endPoint y: 583, distance: 23.2
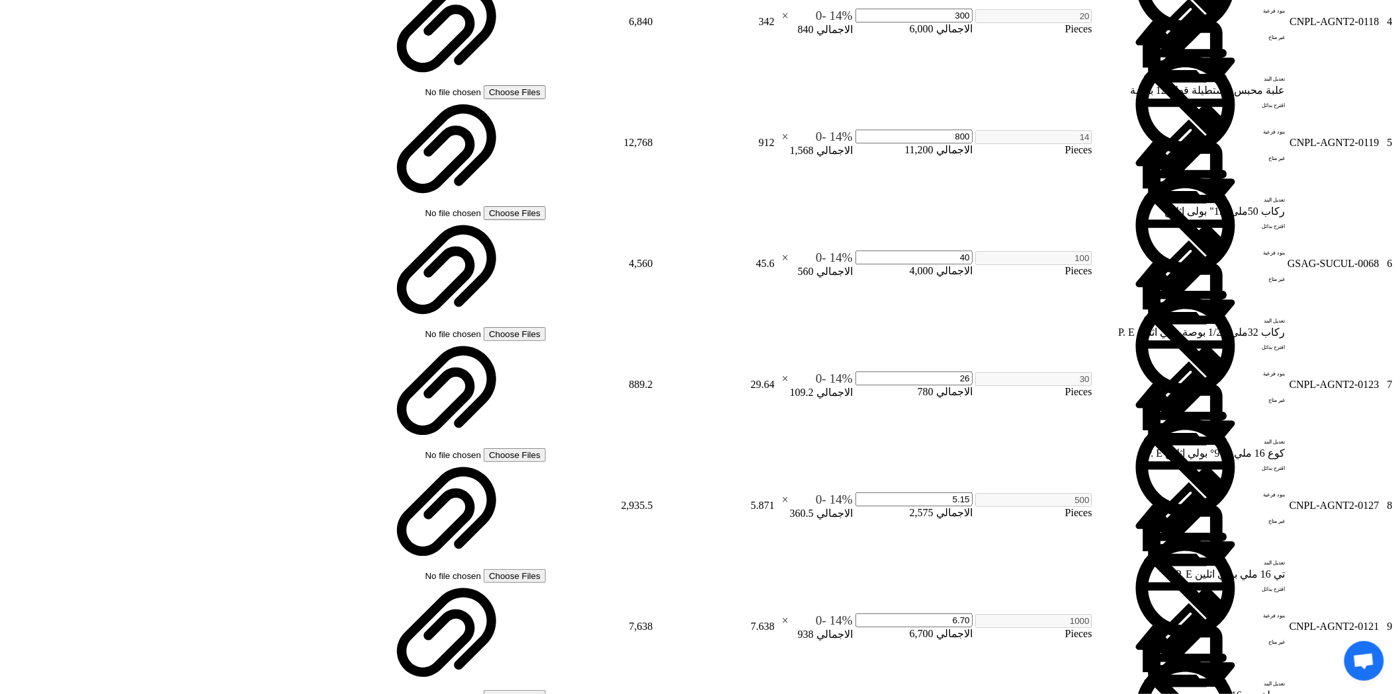
type input "50"
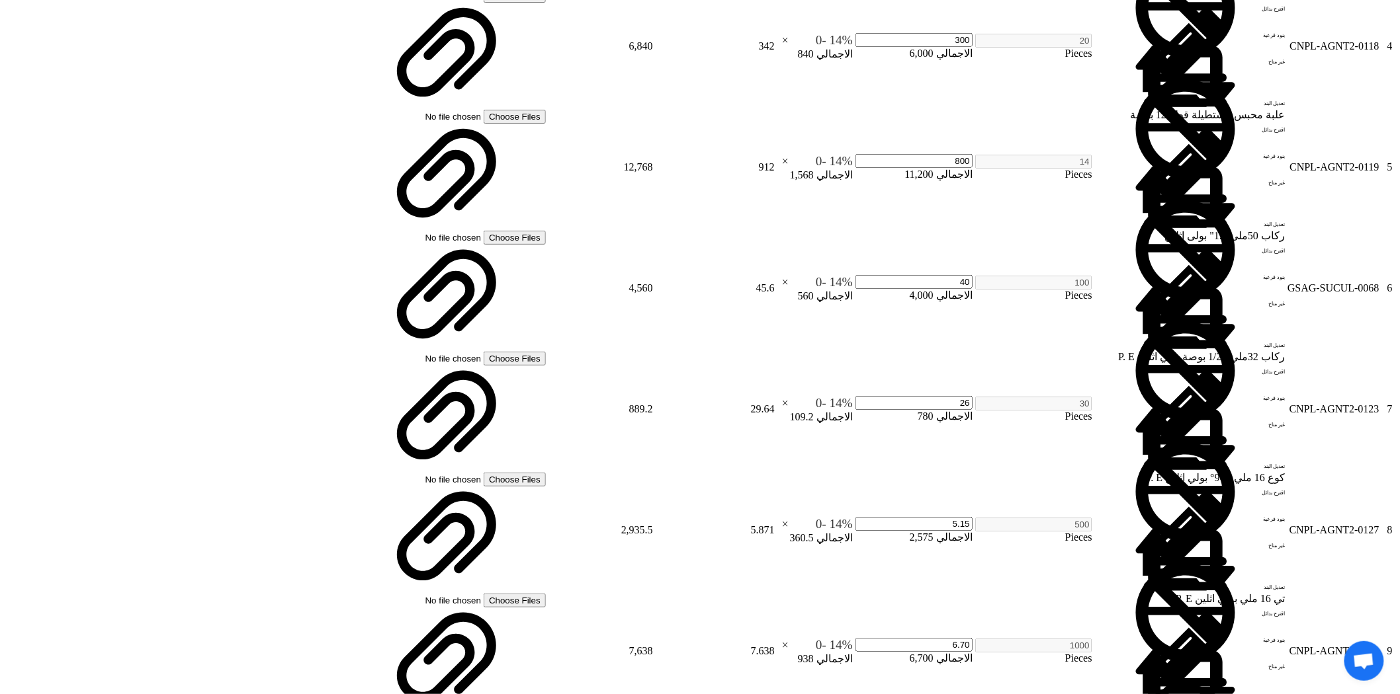
type input "50"
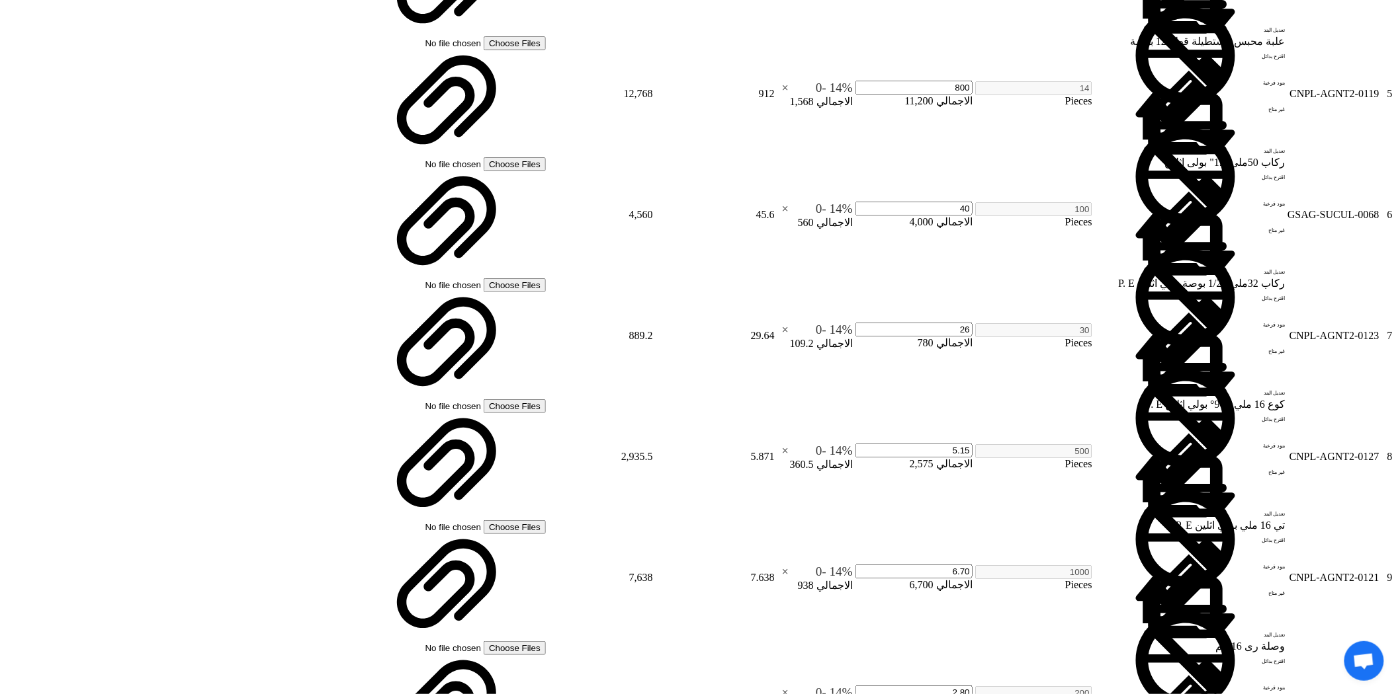
scroll to position [1543, 0]
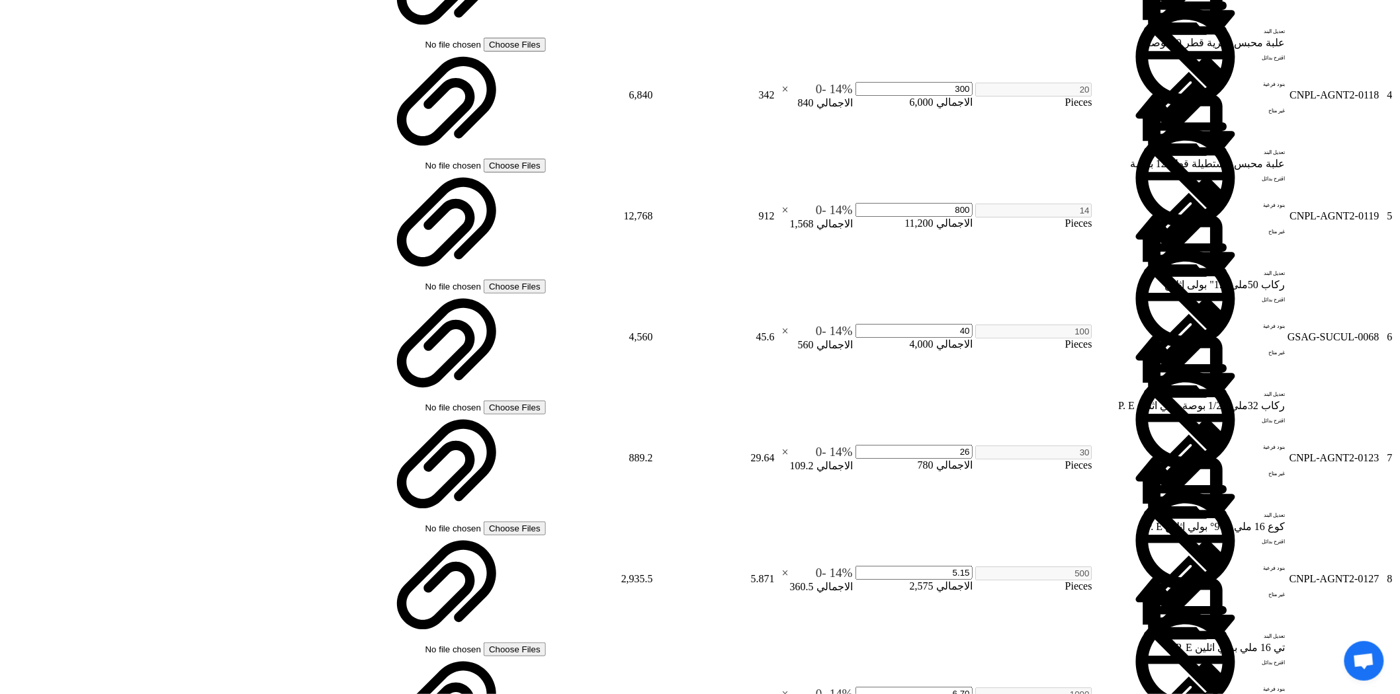
scroll to position [1396, 0]
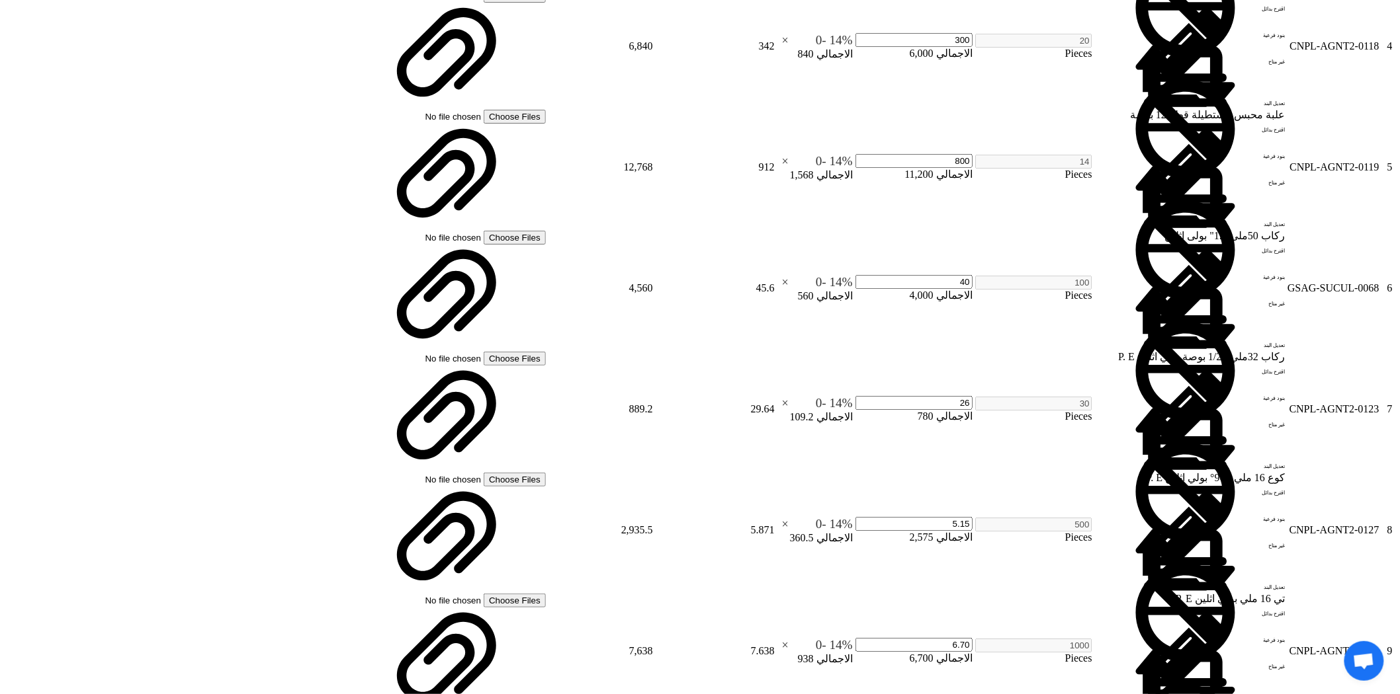
drag, startPoint x: 999, startPoint y: 618, endPoint x: 1046, endPoint y: 618, distance: 47.0
type input "30"
drag, startPoint x: 1078, startPoint y: 581, endPoint x: 1128, endPoint y: 583, distance: 50.3
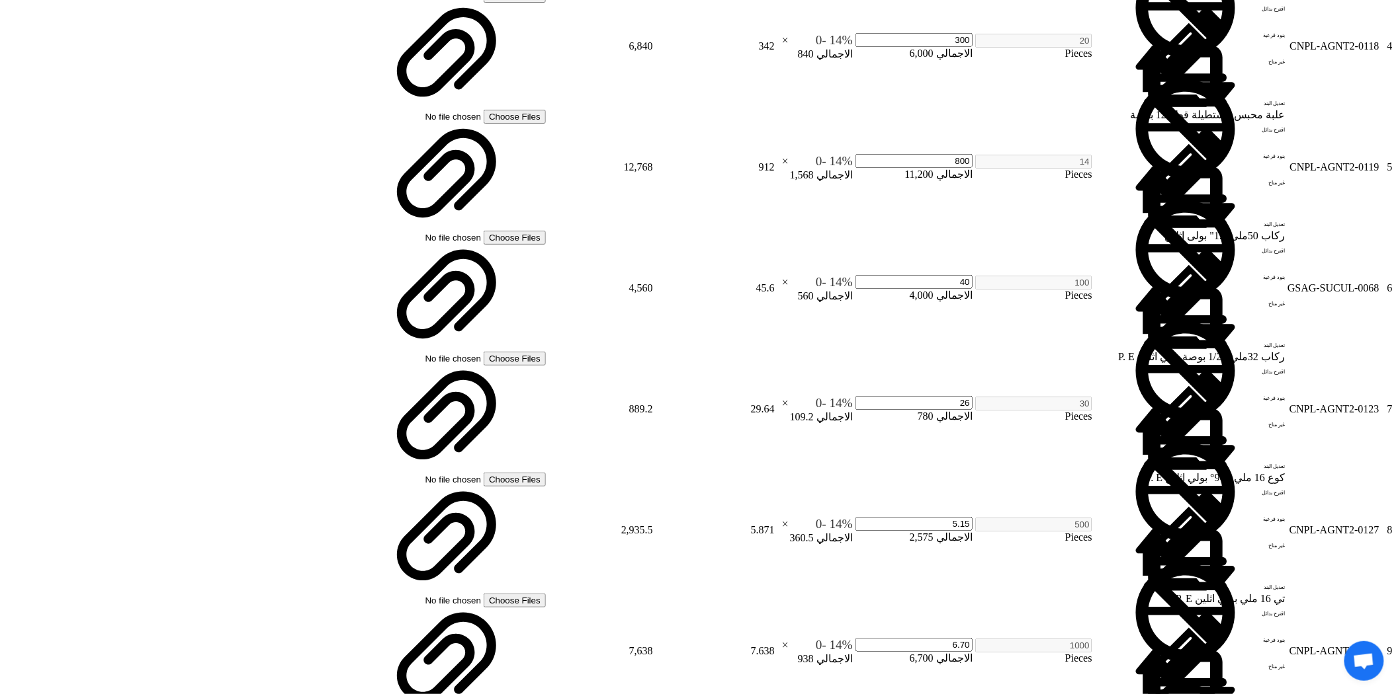
drag, startPoint x: 1071, startPoint y: 625, endPoint x: 1100, endPoint y: 624, distance: 28.4
type input "100"
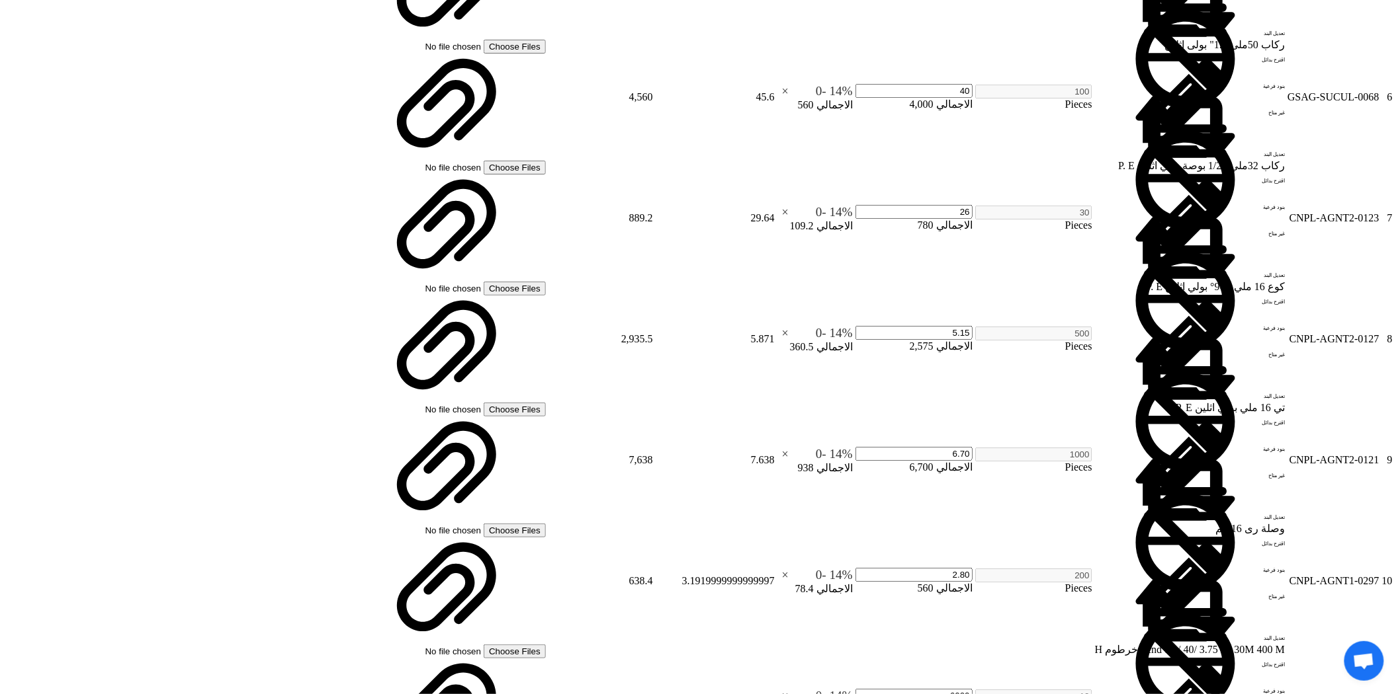
scroll to position [1543, 0]
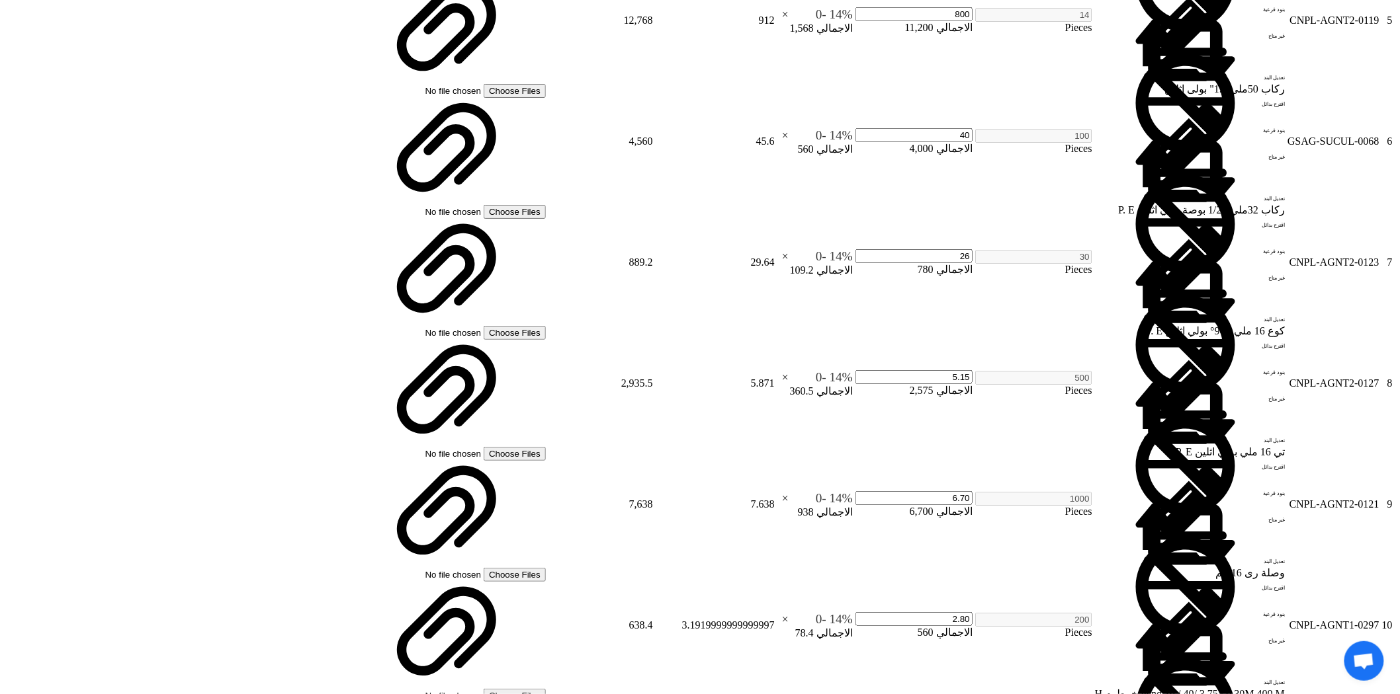
checkbox input "true"
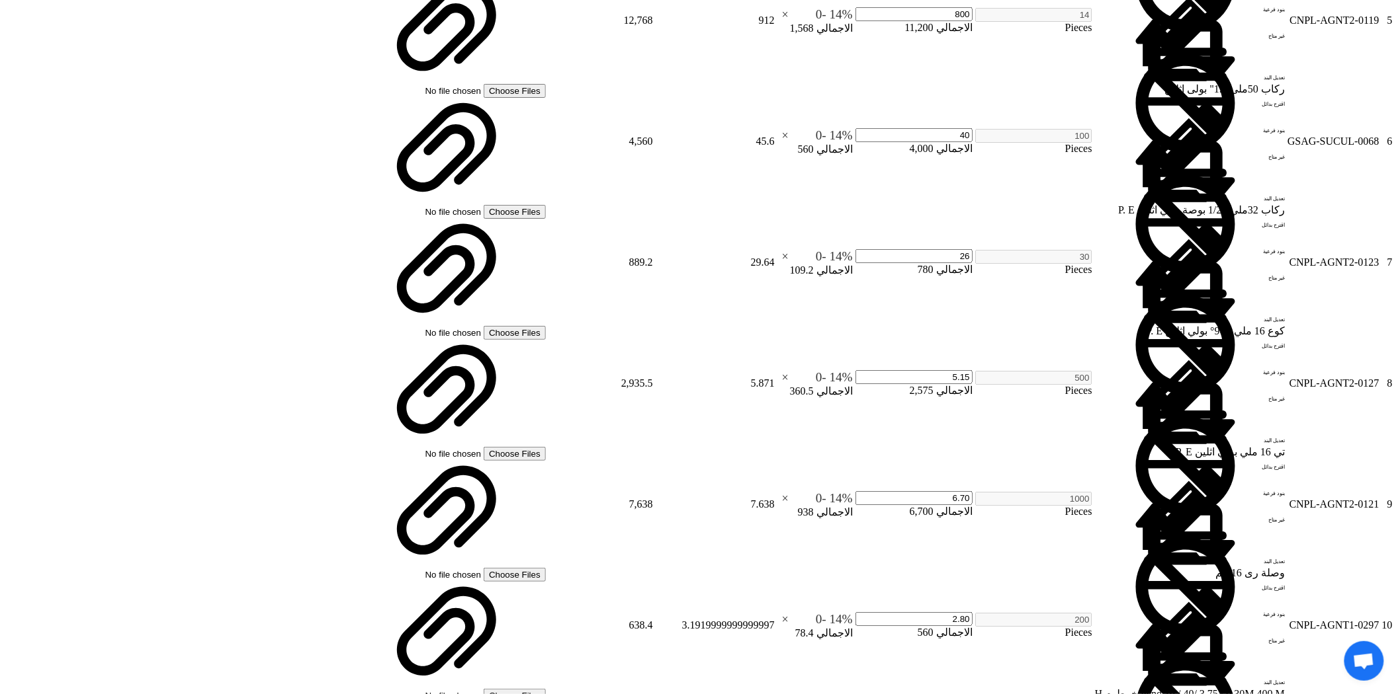
checkbox input "false"
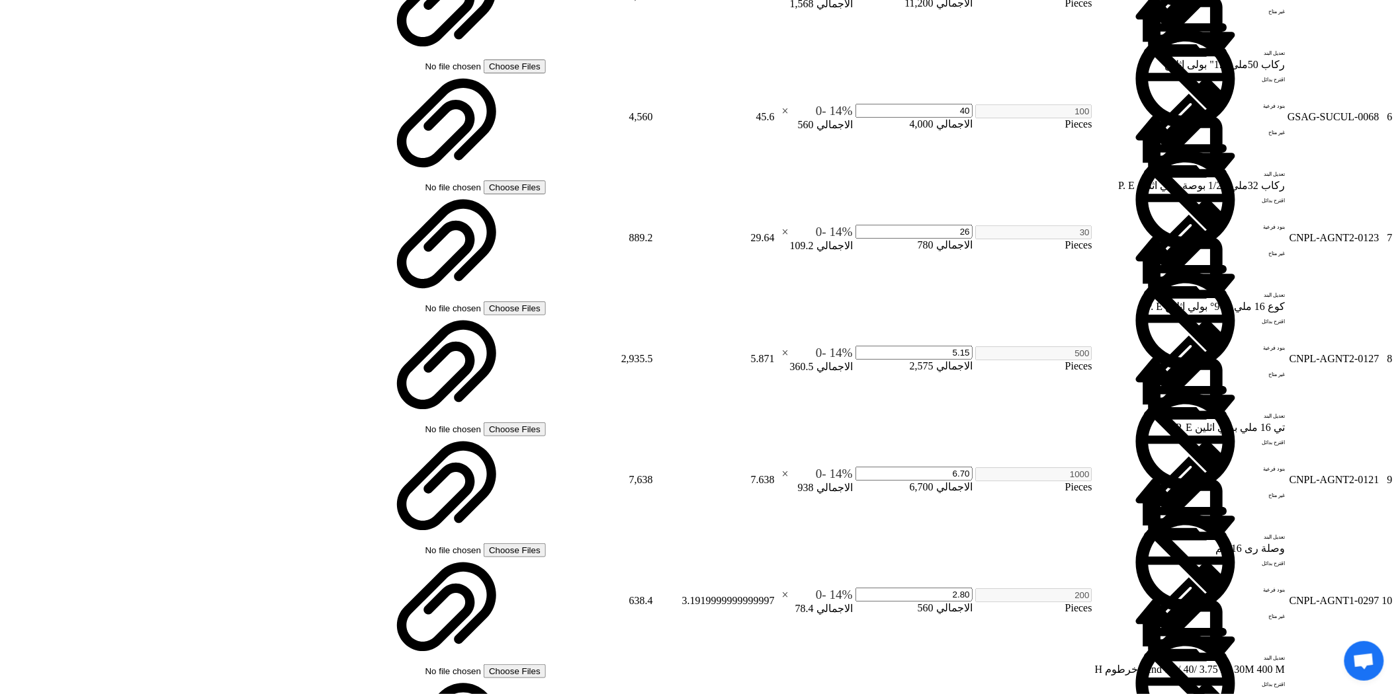
checkbox input "true"
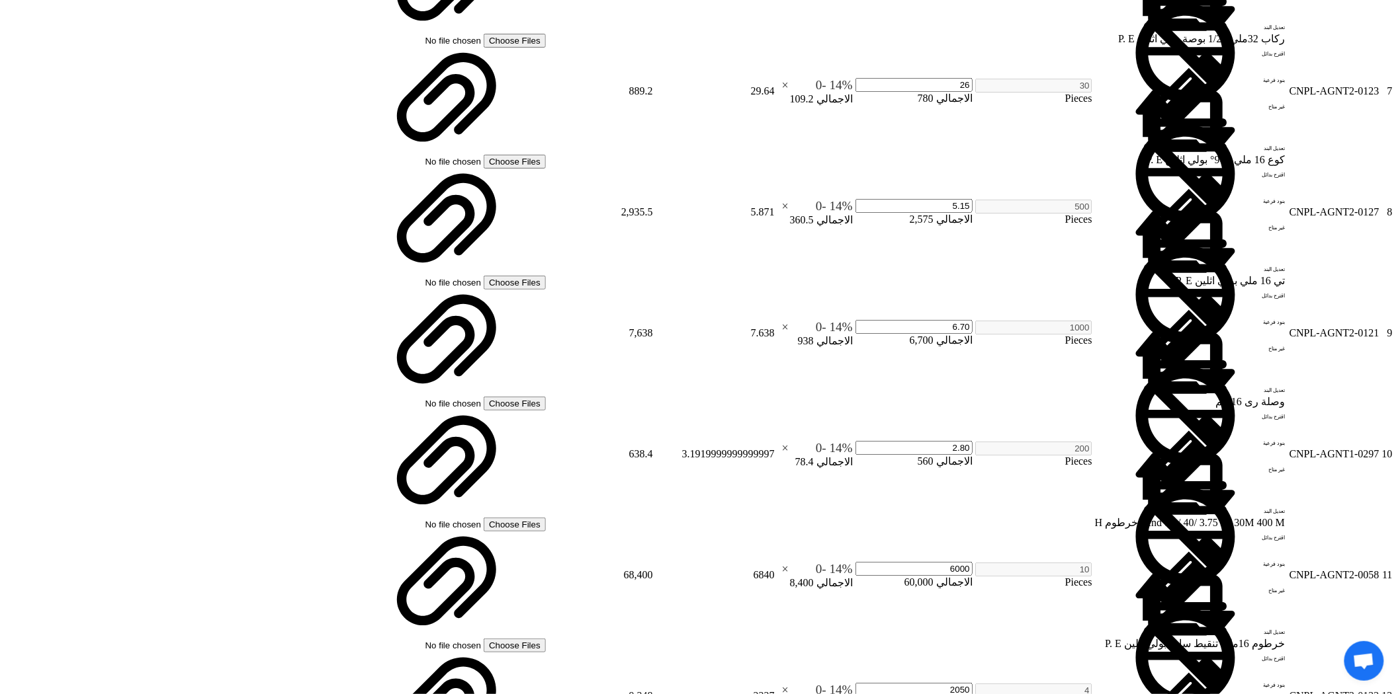
scroll to position [1470, 0]
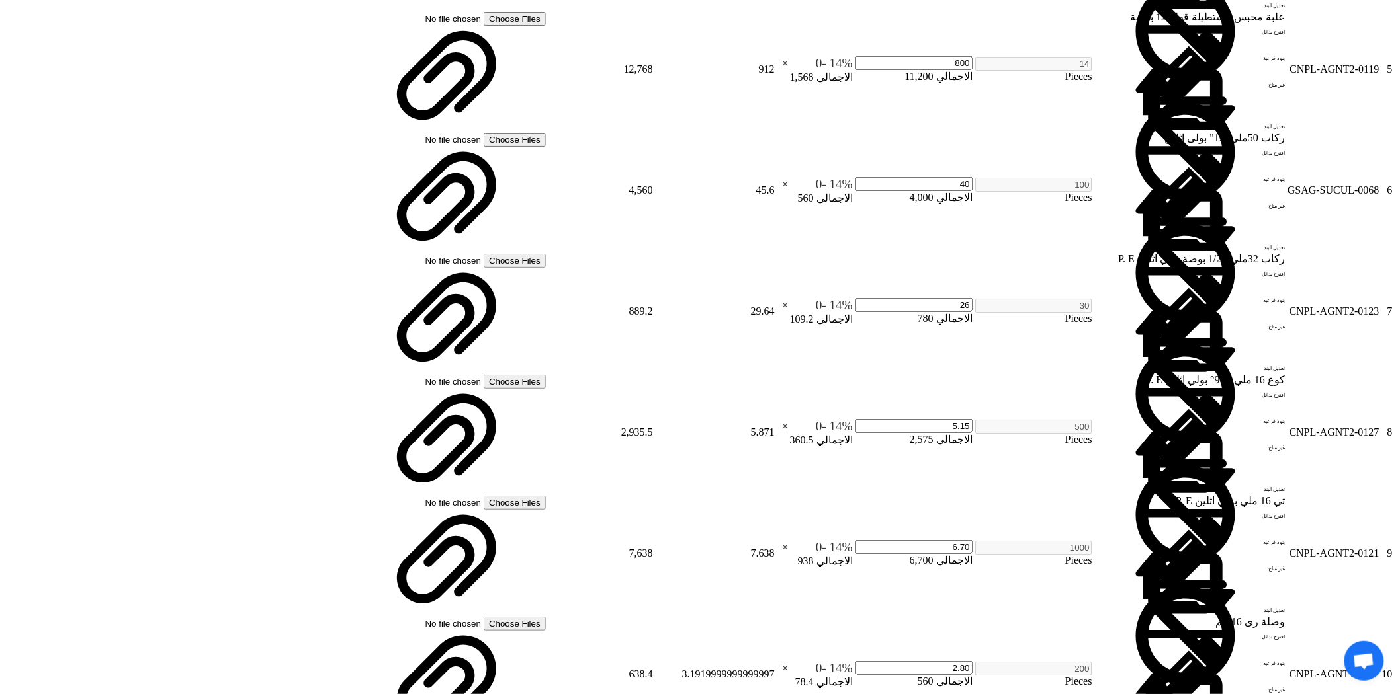
checkbox input "true"
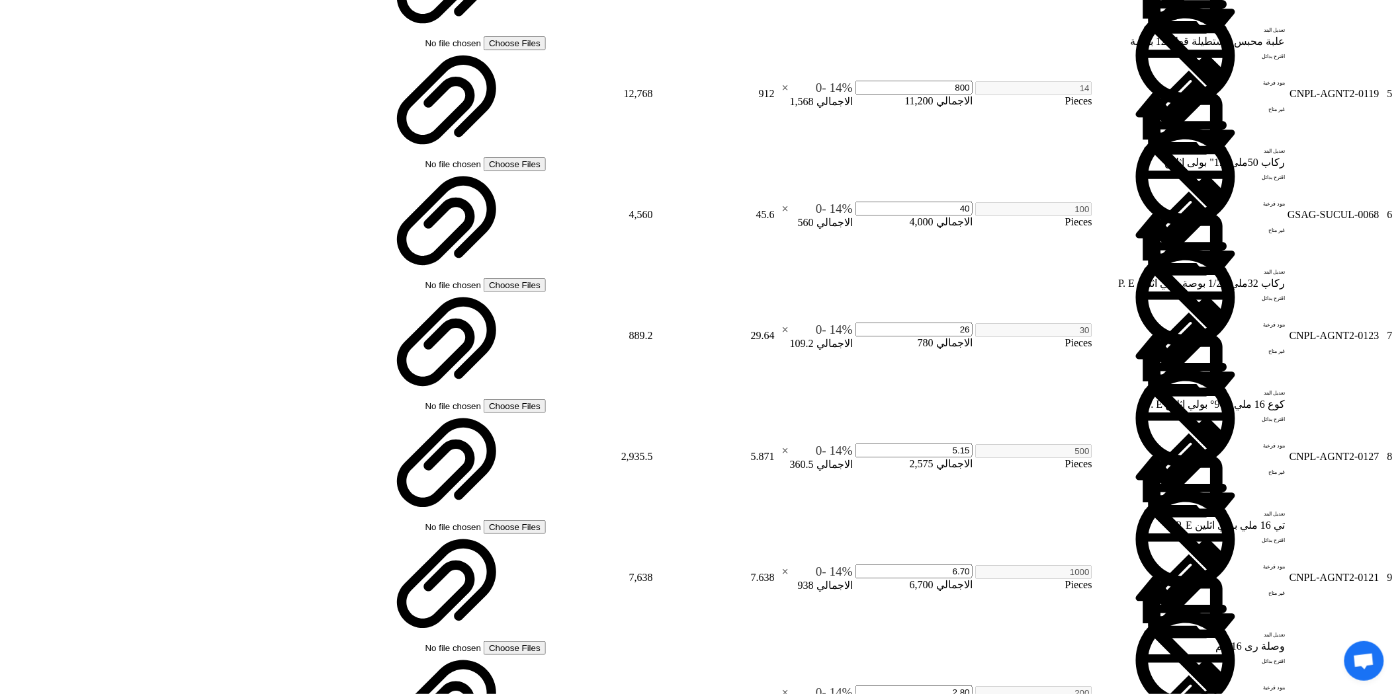
type input "10000"
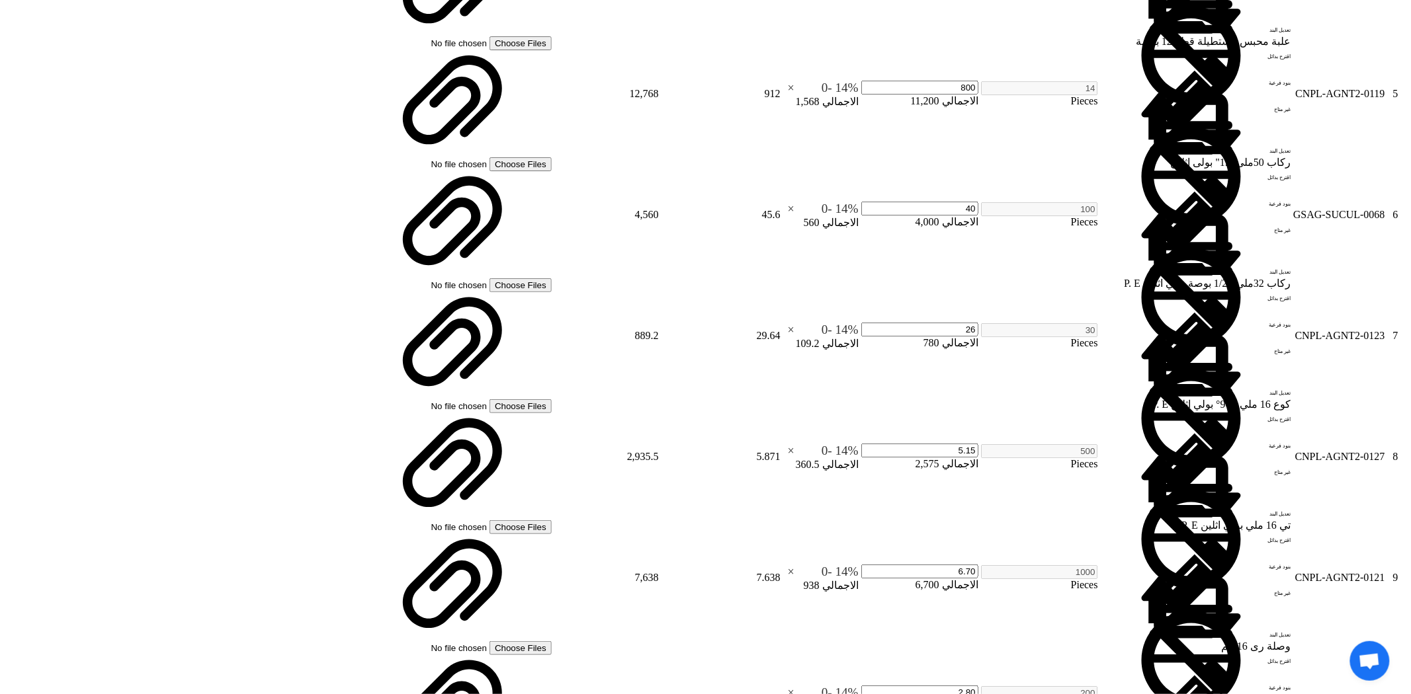
scroll to position [1, 0]
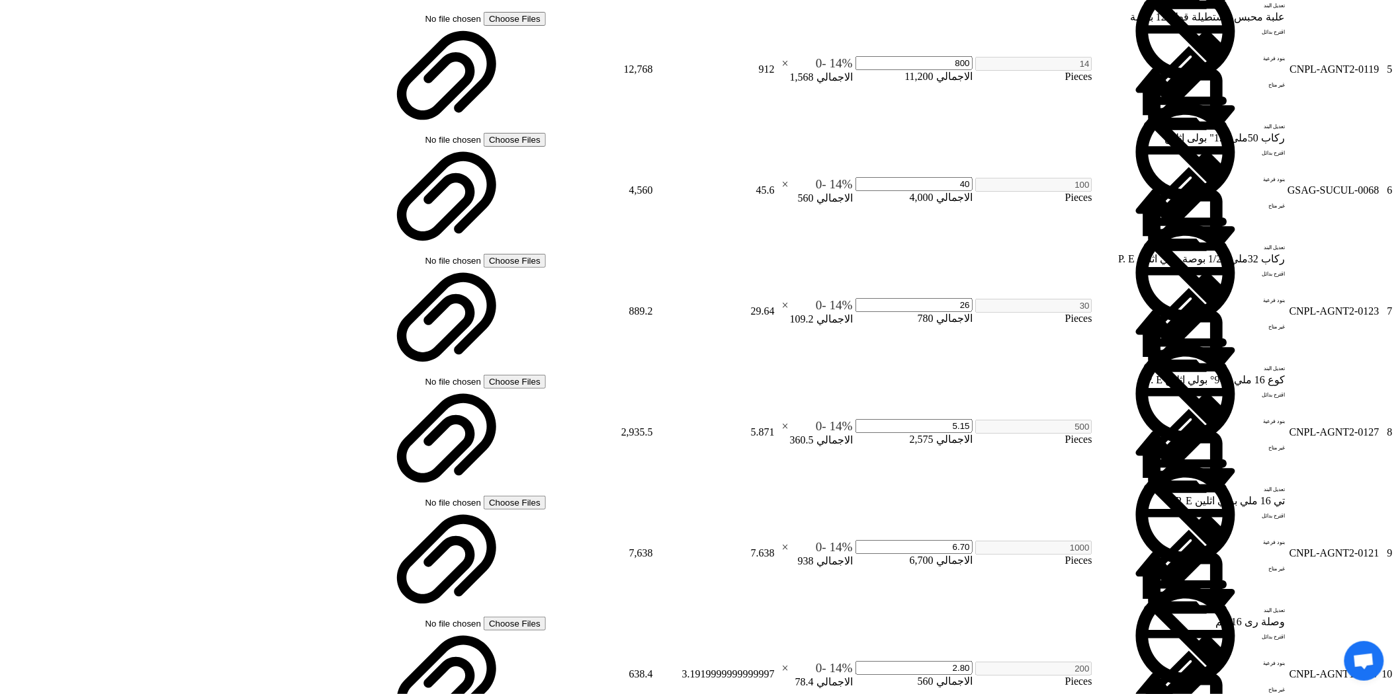
checkbox input "false"
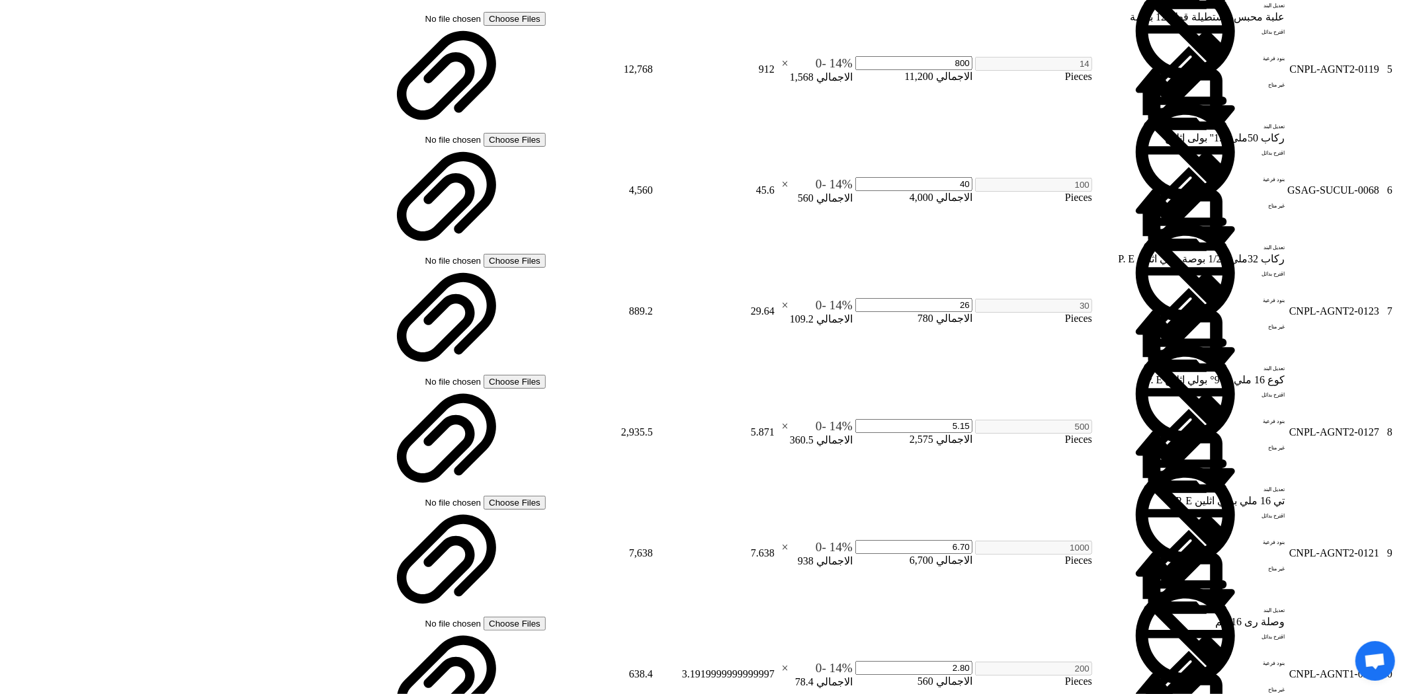
scroll to position [796, 0]
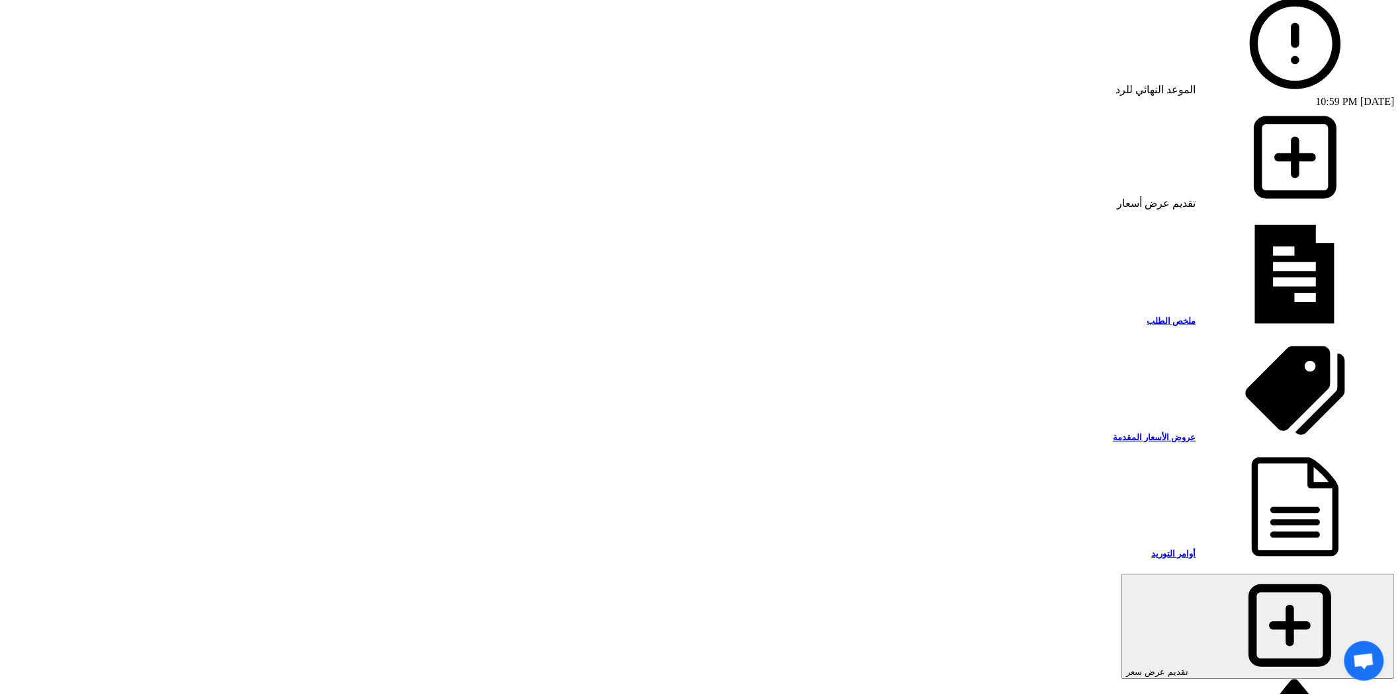
scroll to position [1175, 0]
